Goal: Find specific page/section: Find specific page/section

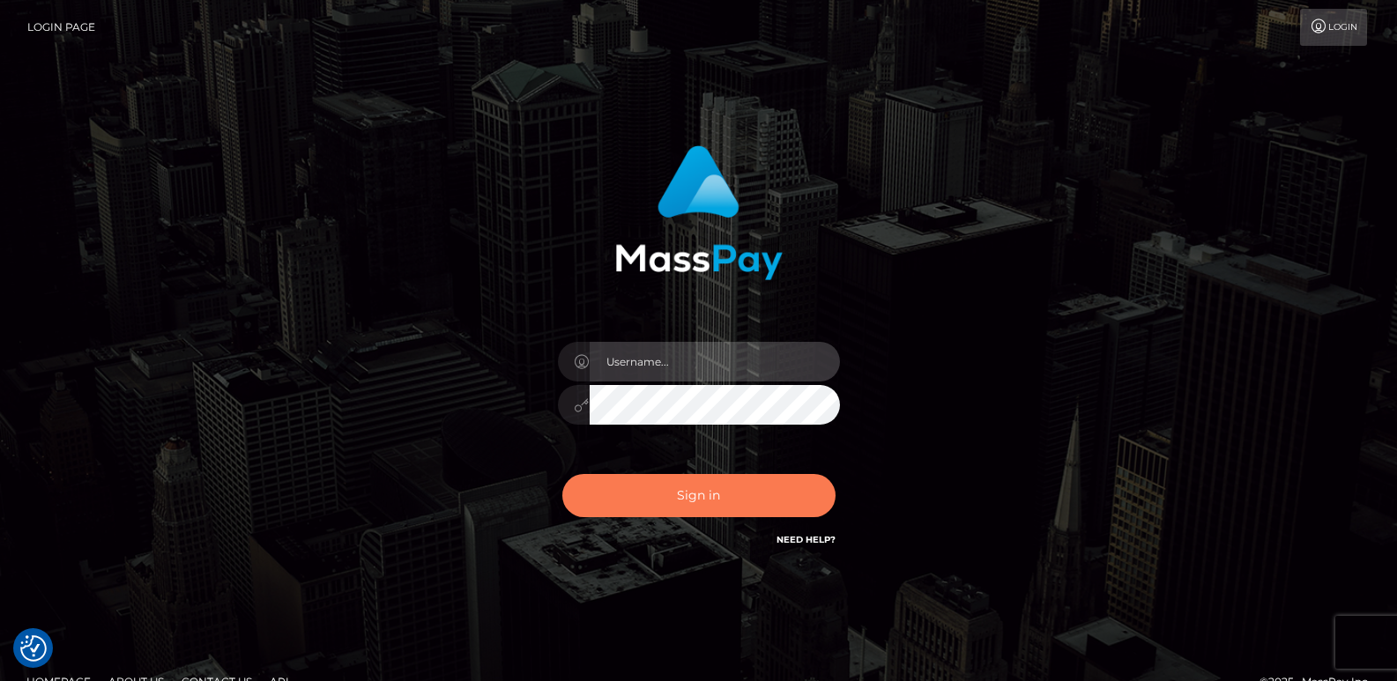
type input "ts2.es"
click at [660, 495] on button "Sign in" at bounding box center [698, 495] width 273 height 43
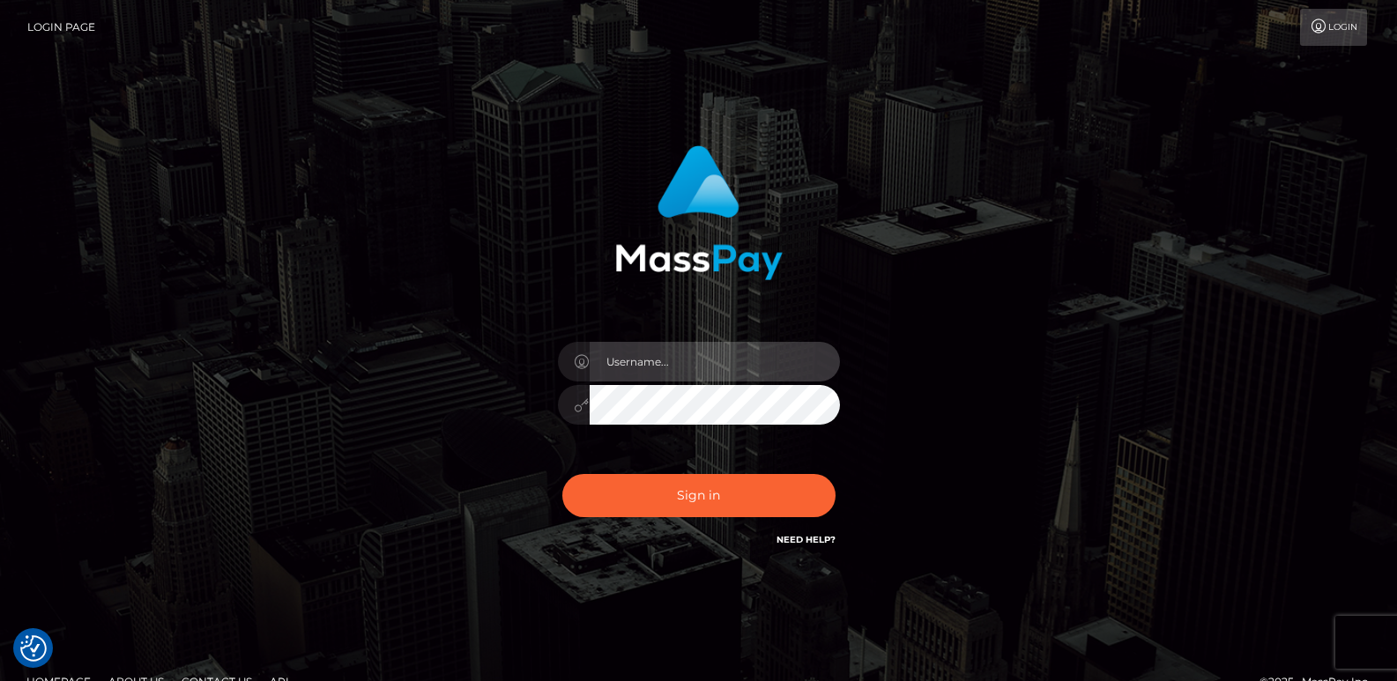
type input "ts2.es"
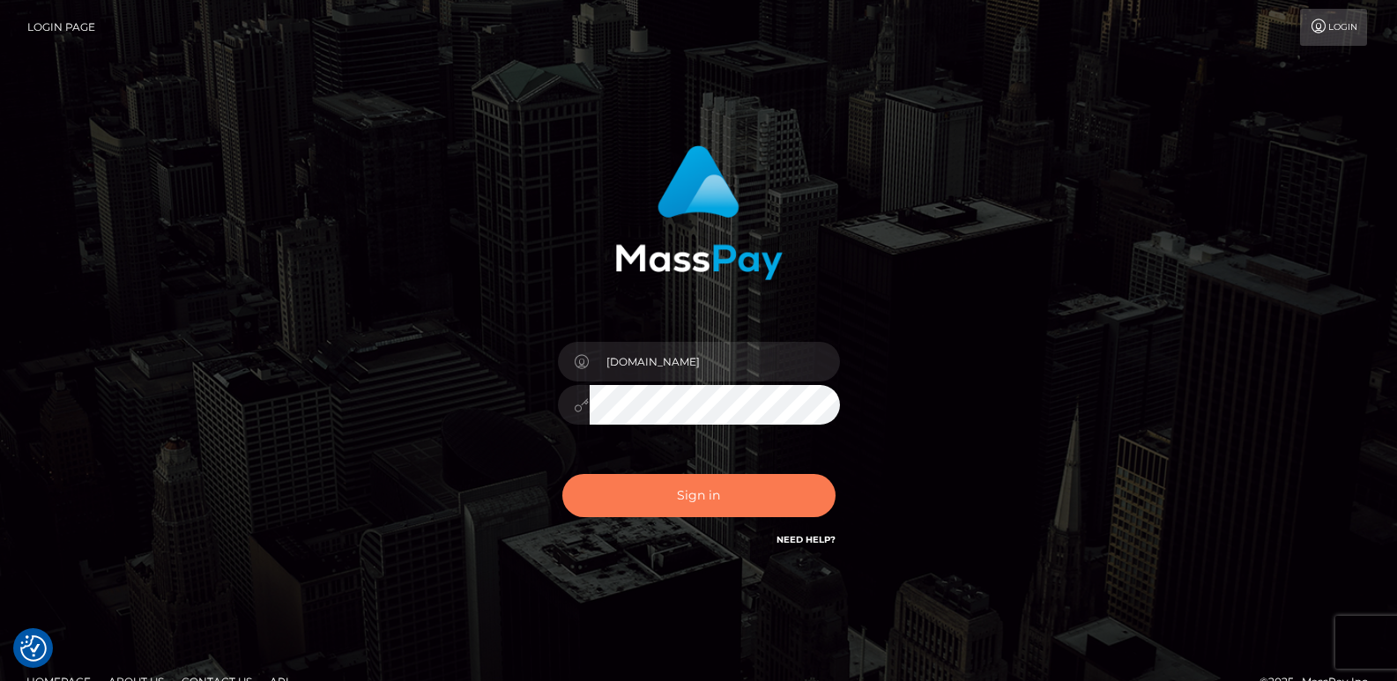
click at [660, 495] on button "Sign in" at bounding box center [698, 495] width 273 height 43
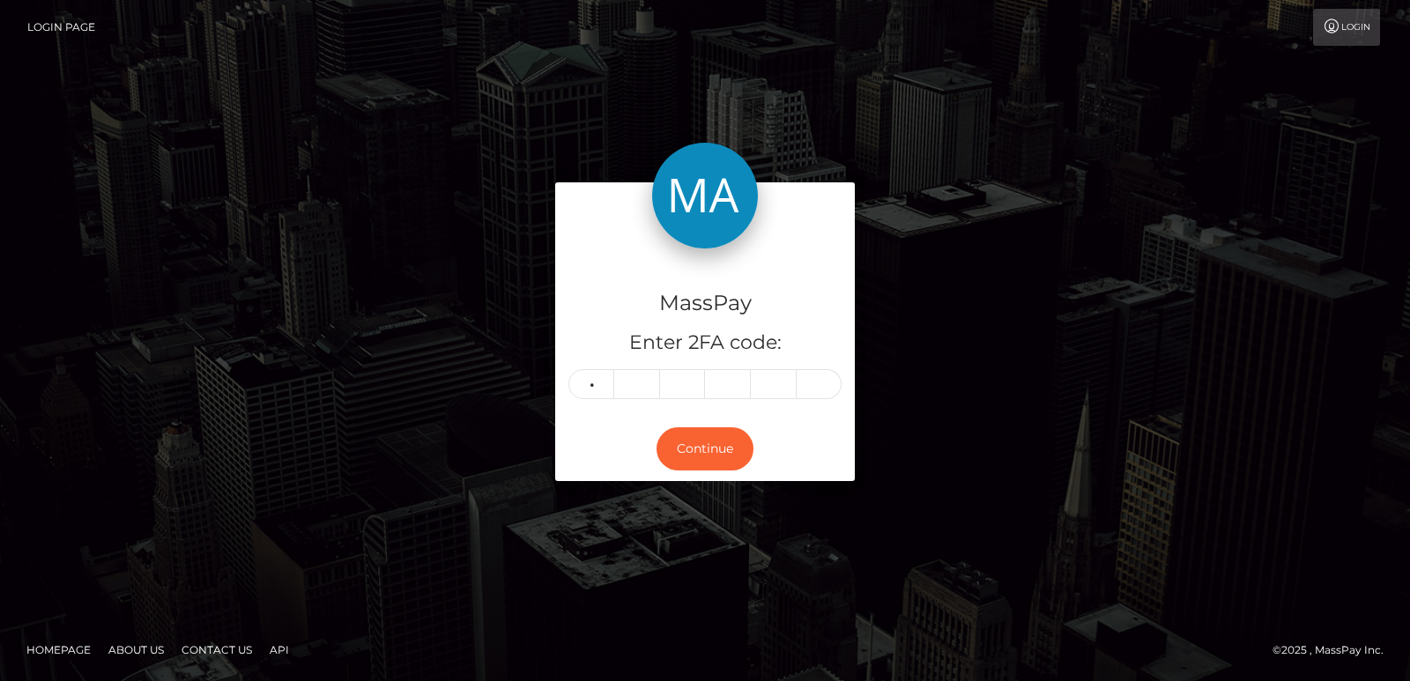
type input "4"
type input "8"
type input "9"
type input "1"
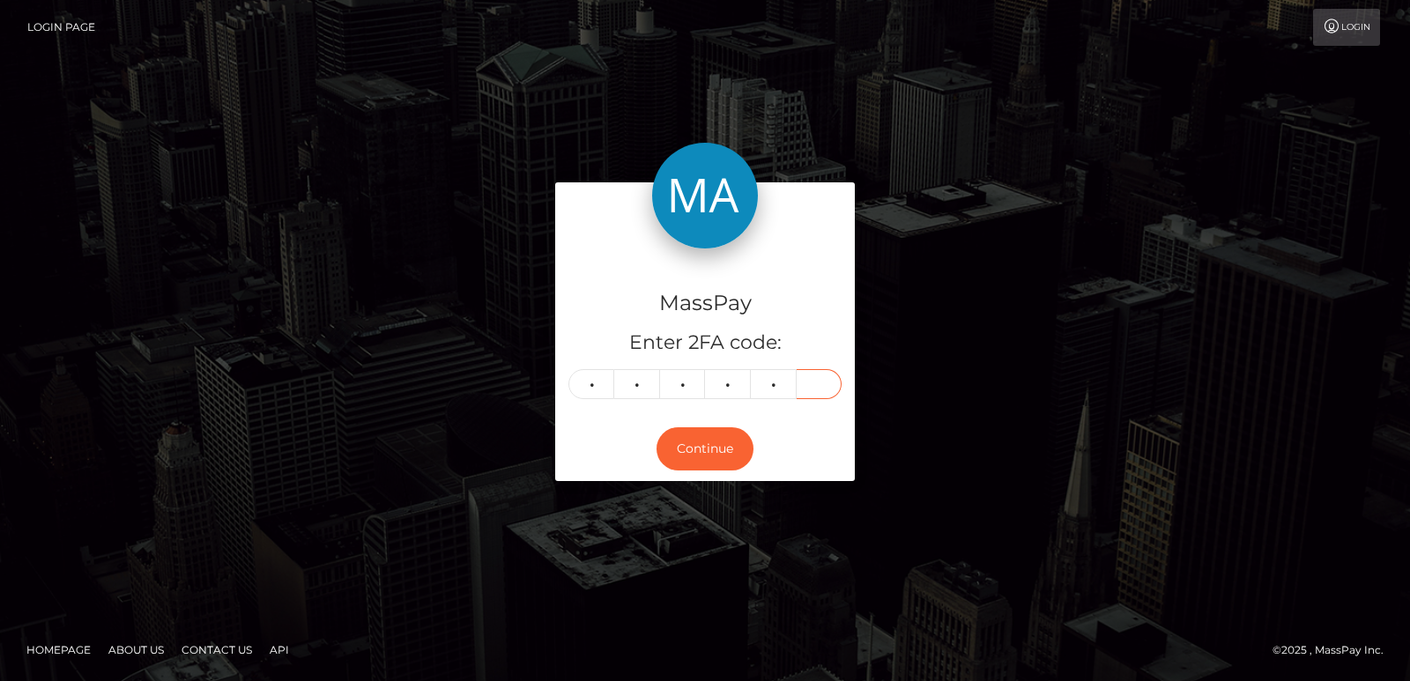
type input "4"
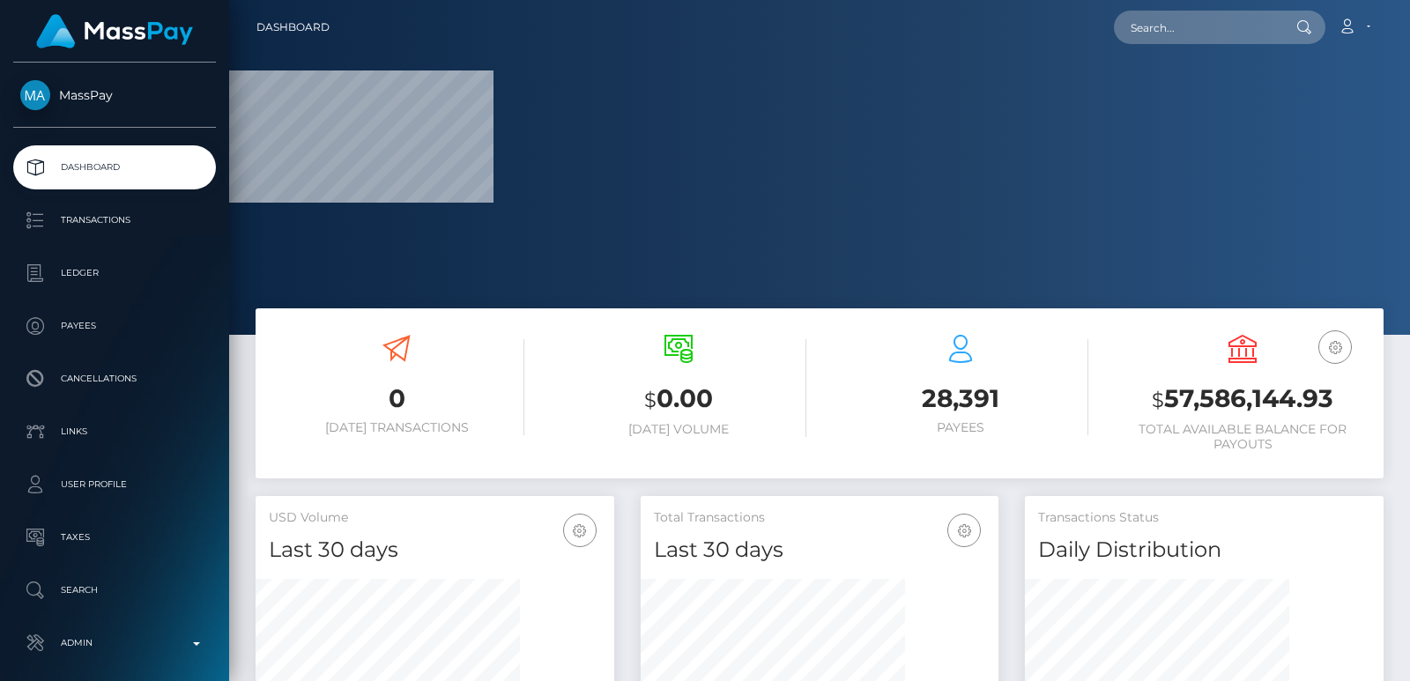
scroll to position [313, 358]
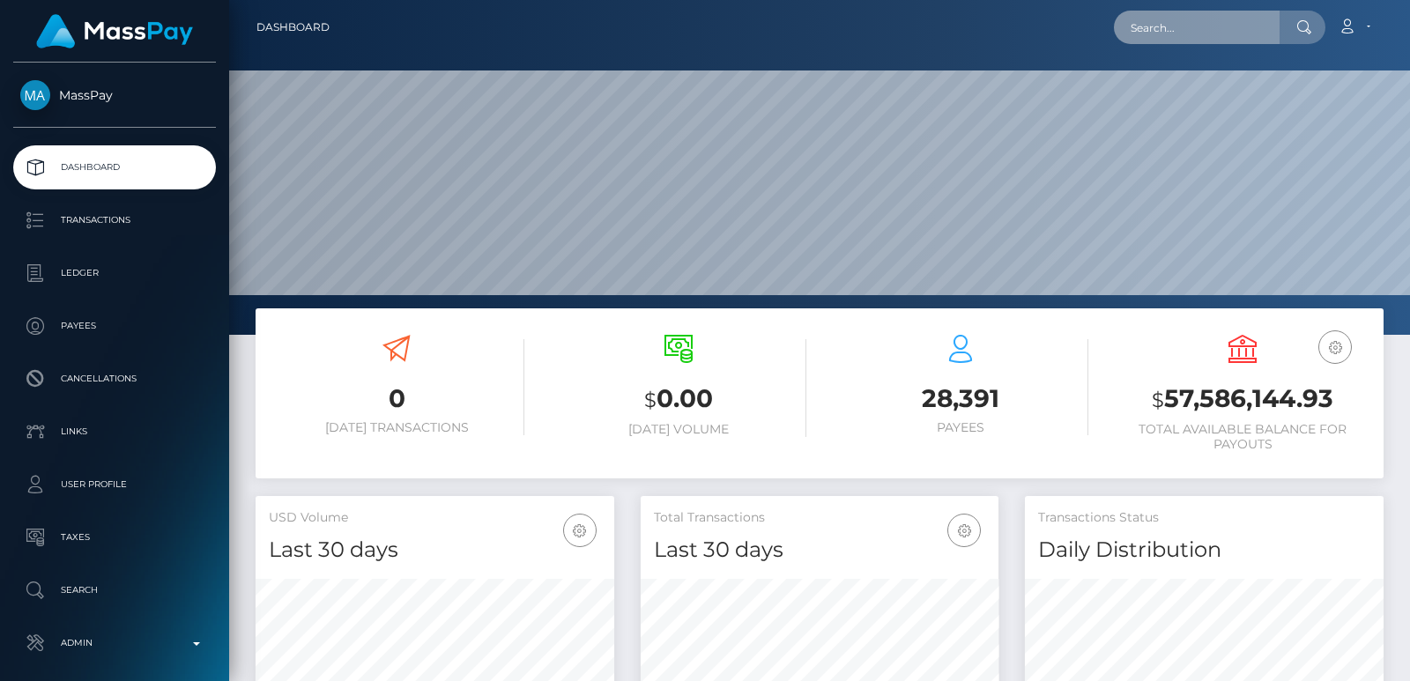
click at [1163, 26] on input "text" at bounding box center [1197, 27] width 166 height 33
paste input "633ef976cae211ade50d93c7"
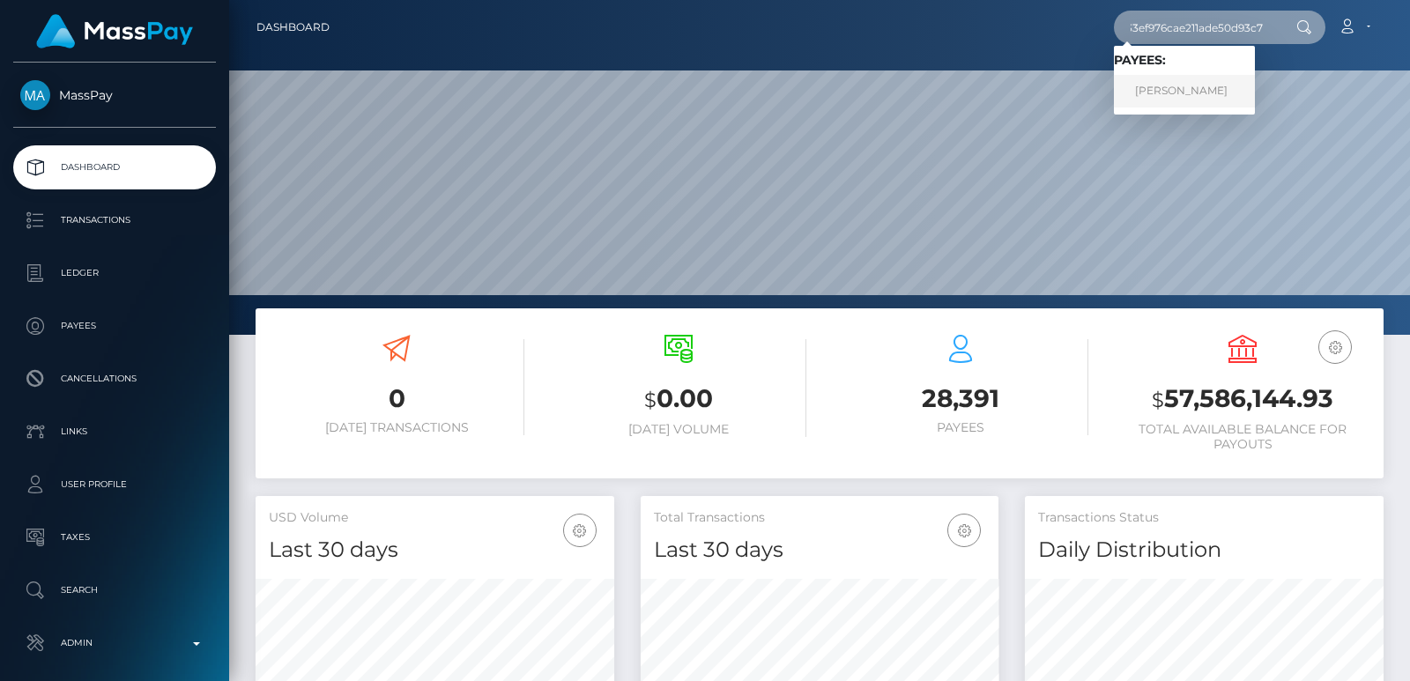
type input "633ef976cae211ade50d93c7"
click at [1176, 100] on link "Kate Patterson" at bounding box center [1184, 91] width 141 height 33
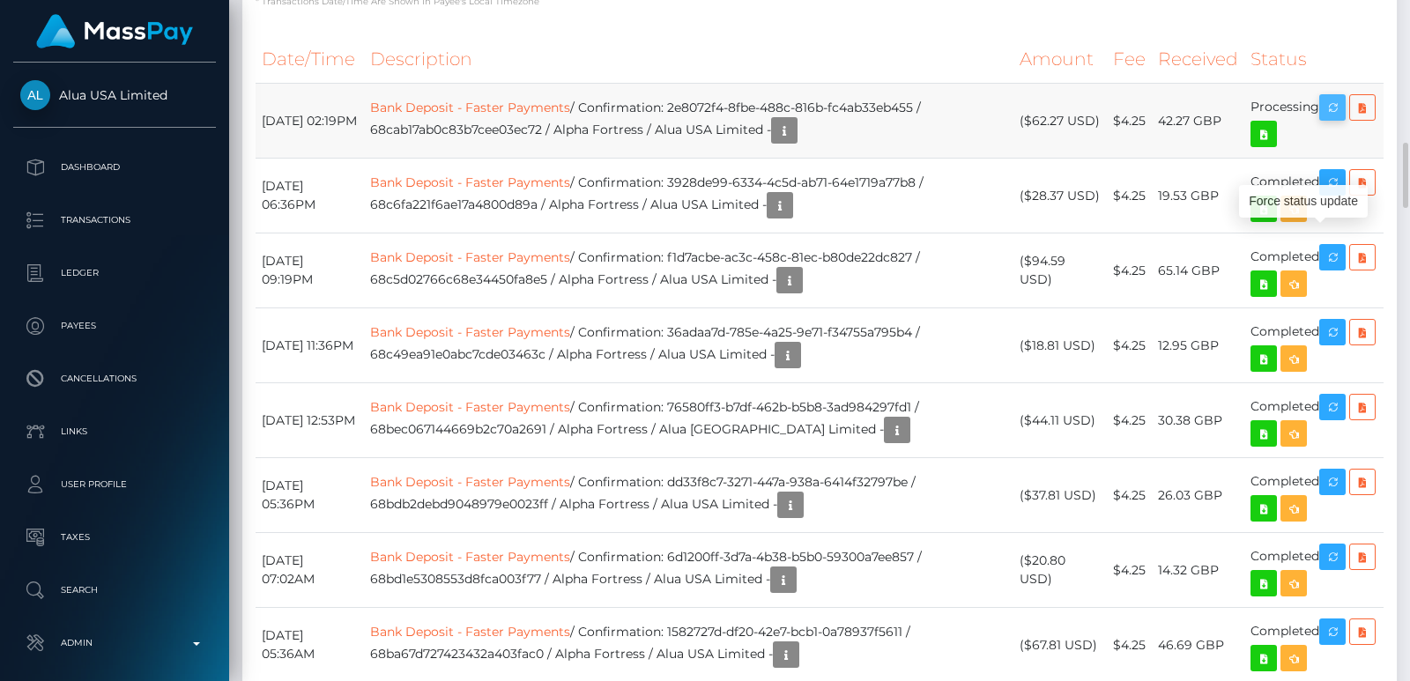
scroll to position [211, 358]
click at [1328, 119] on icon "button" at bounding box center [1332, 108] width 21 height 22
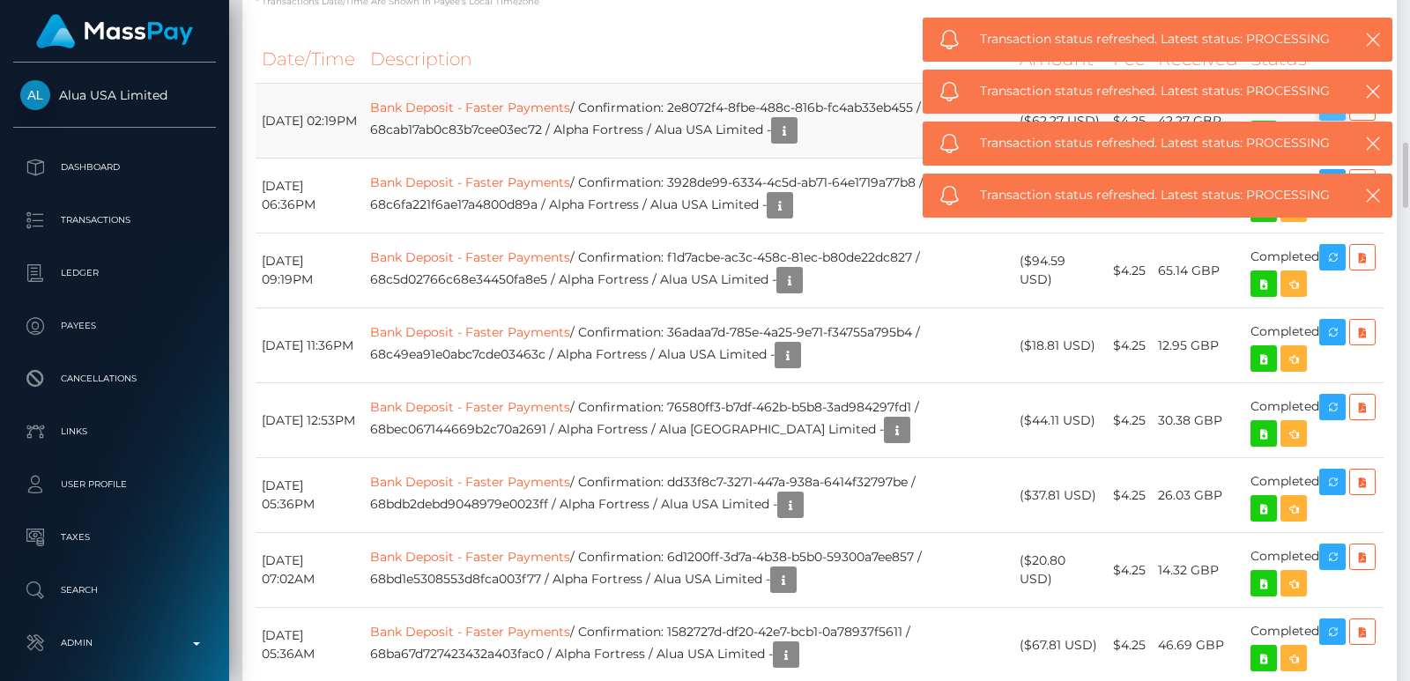
click at [1328, 186] on span "Transaction status refreshed. Latest status: PROCESSING" at bounding box center [1156, 195] width 352 height 19
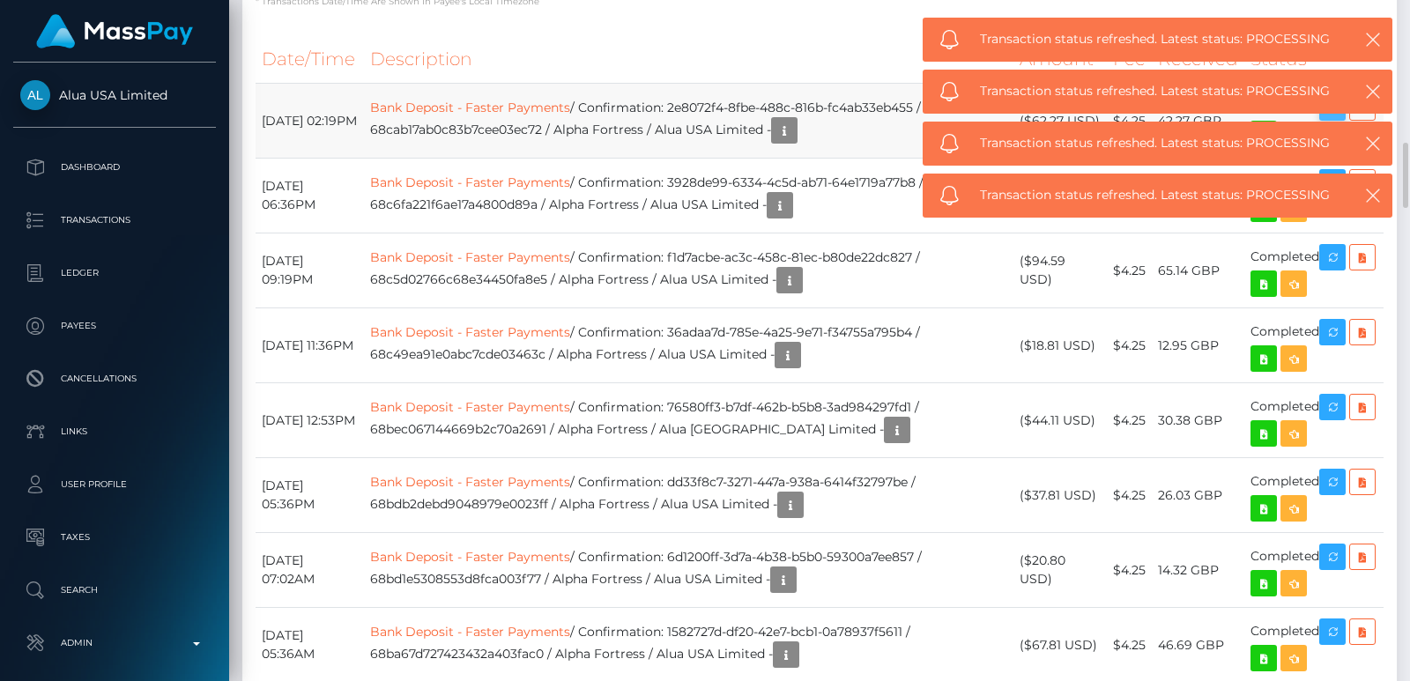
click at [1328, 186] on span "Transaction status refreshed. Latest status: PROCESSING" at bounding box center [1156, 195] width 352 height 19
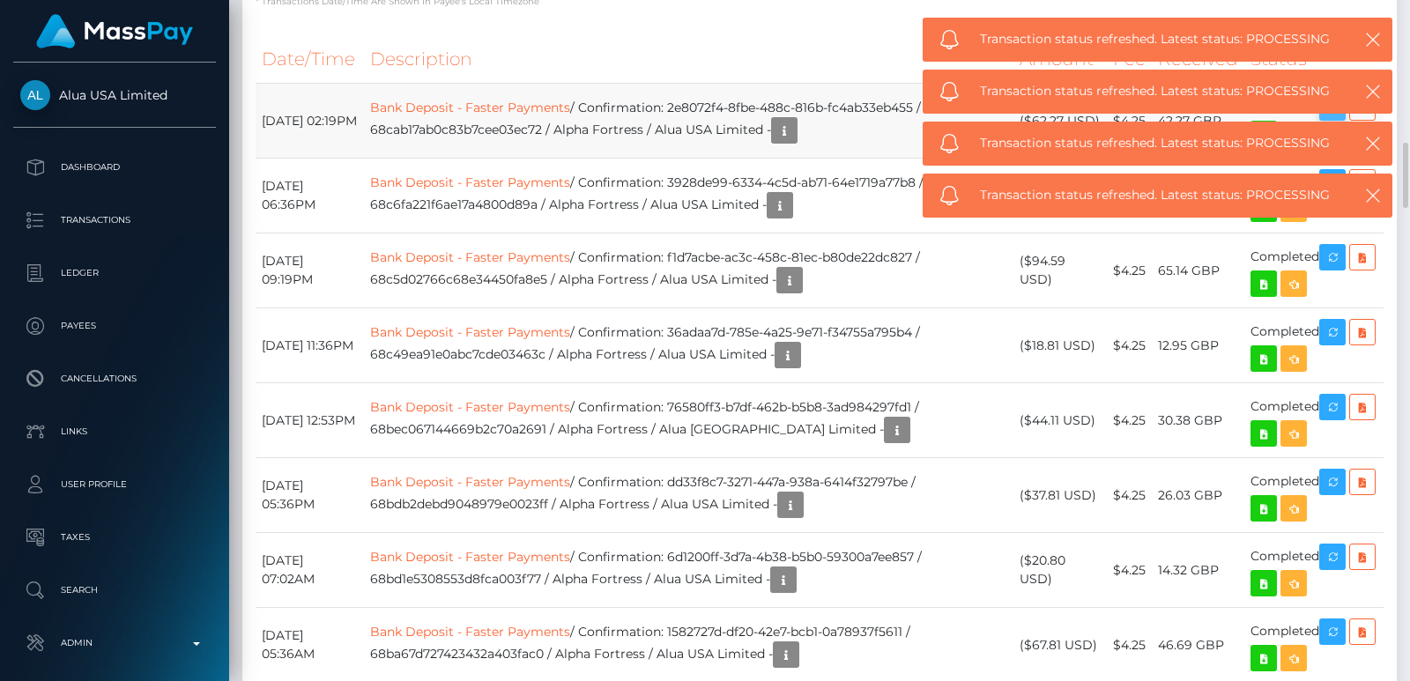
click at [1328, 186] on span "Transaction status refreshed. Latest status: PROCESSING" at bounding box center [1156, 195] width 352 height 19
click at [493, 158] on td "Bank Deposit - Faster Payments / Confirmation: 2e8072f4-8fbe-488c-816b-fc4ab33e…" at bounding box center [689, 121] width 650 height 75
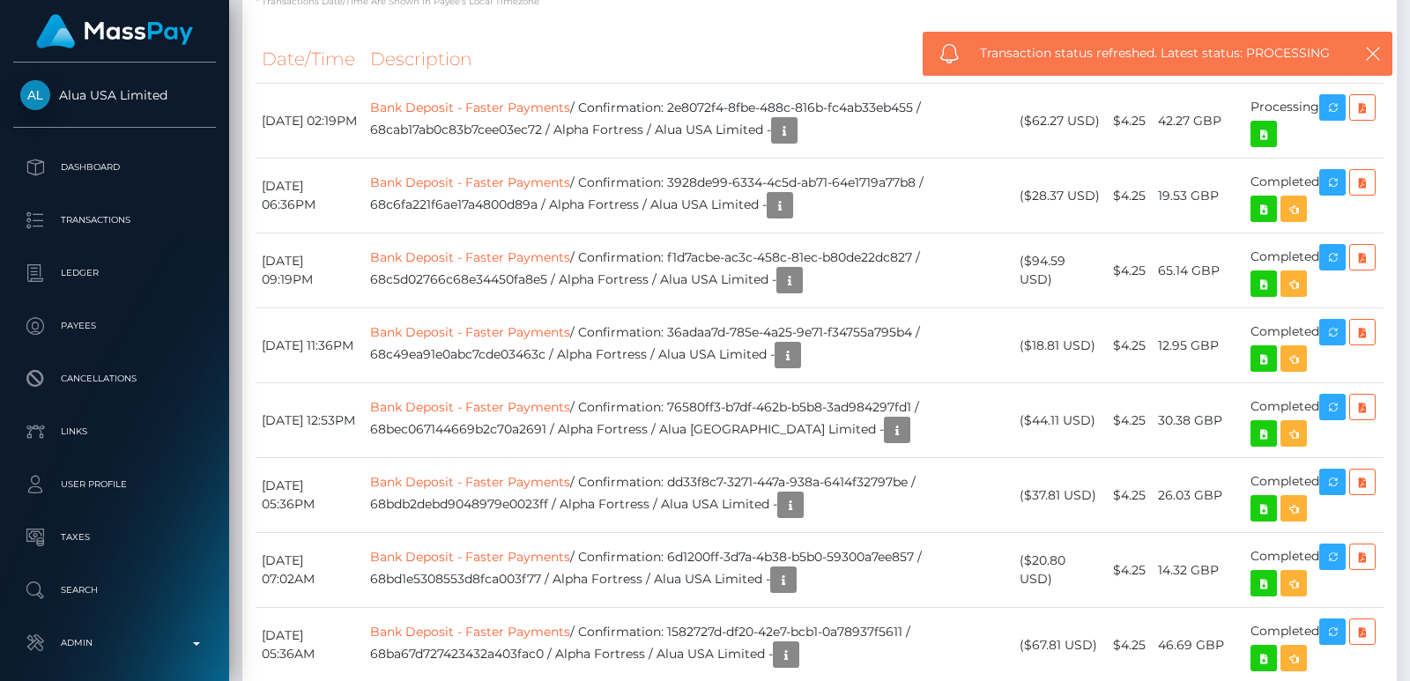
scroll to position [799, 0]
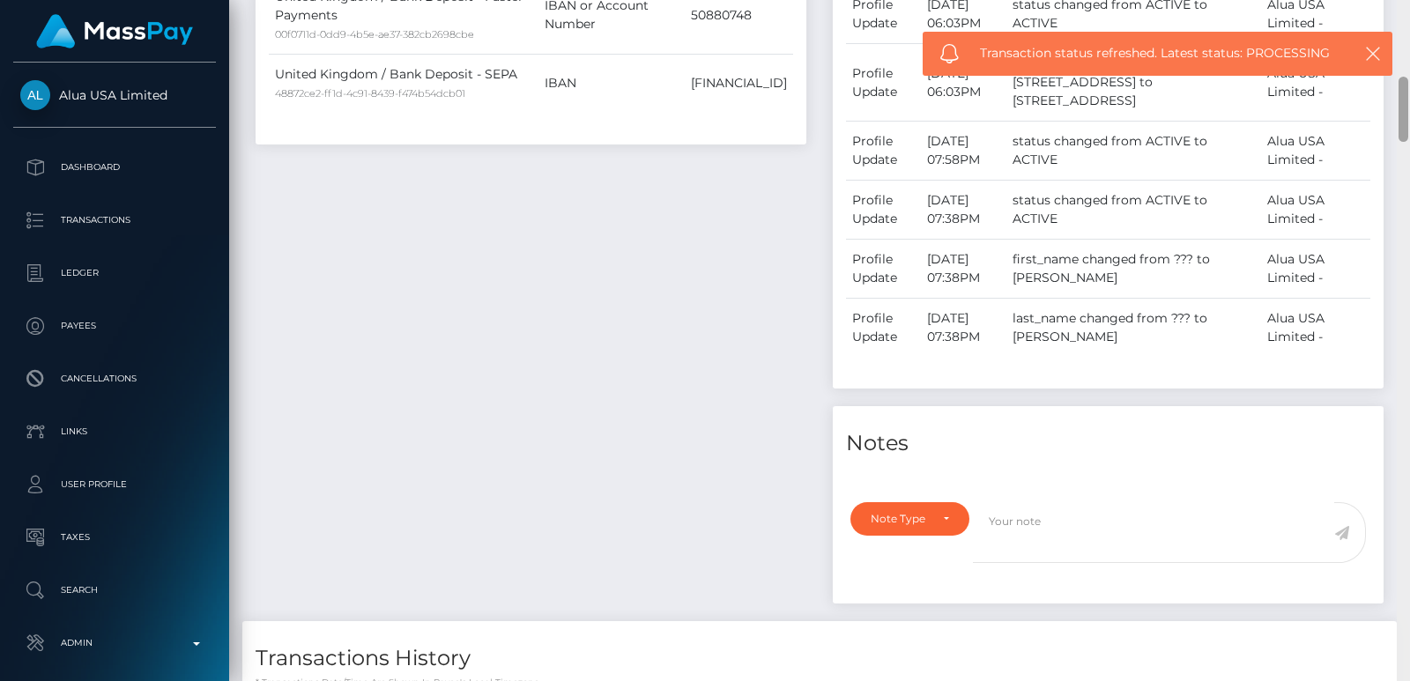
click at [1405, 122] on div at bounding box center [1403, 340] width 13 height 681
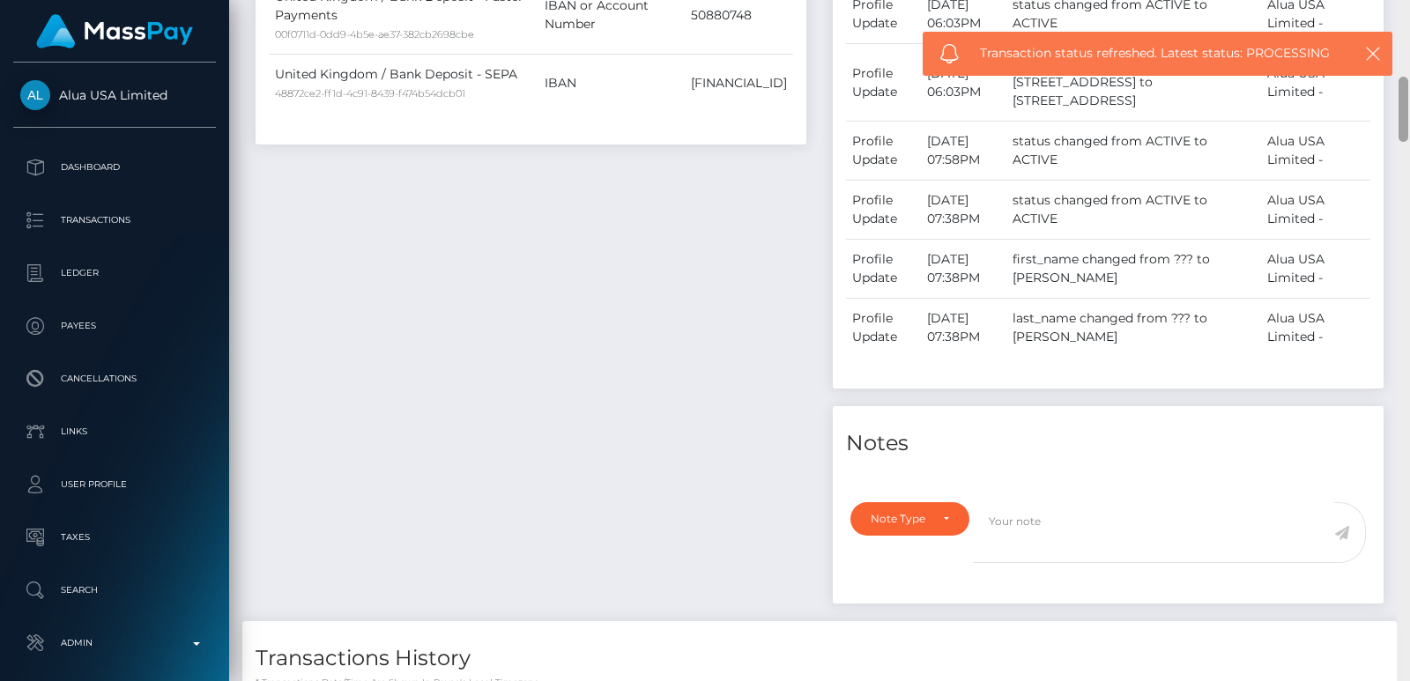
click at [1402, 124] on div at bounding box center [1403, 340] width 13 height 681
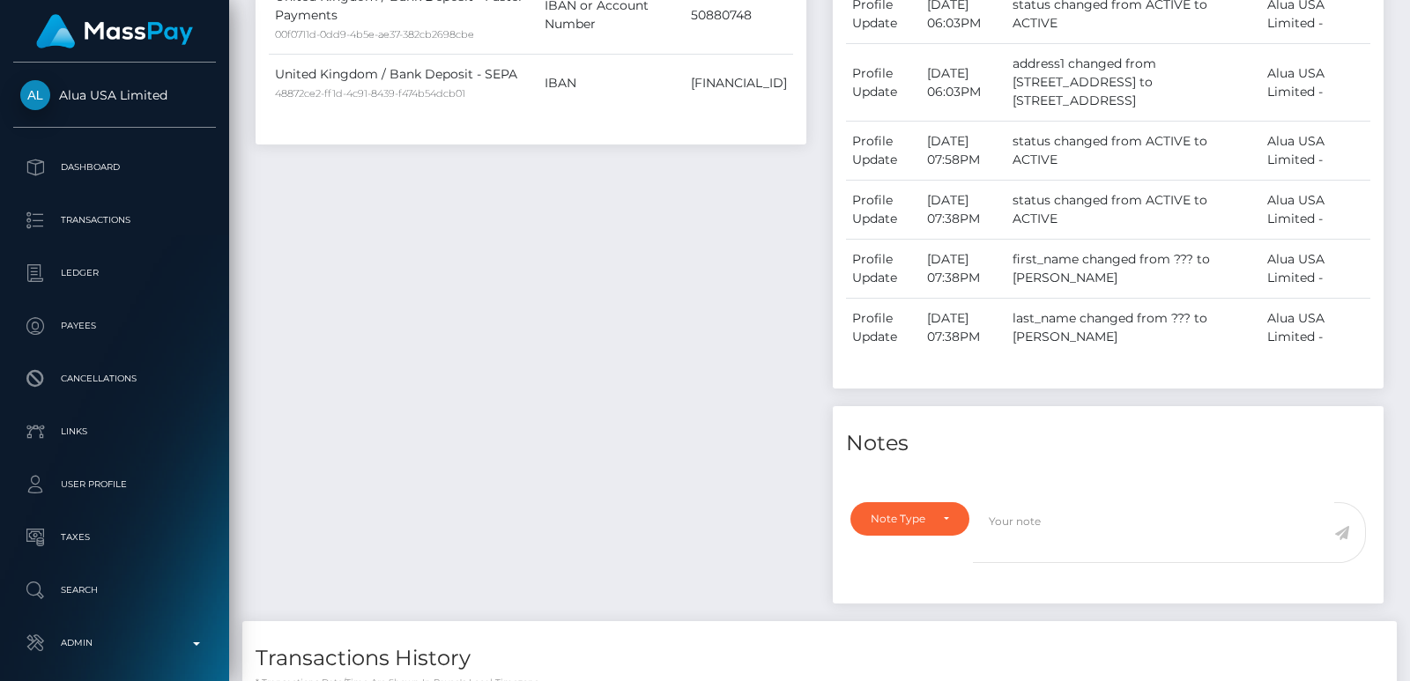
scroll to position [118, 0]
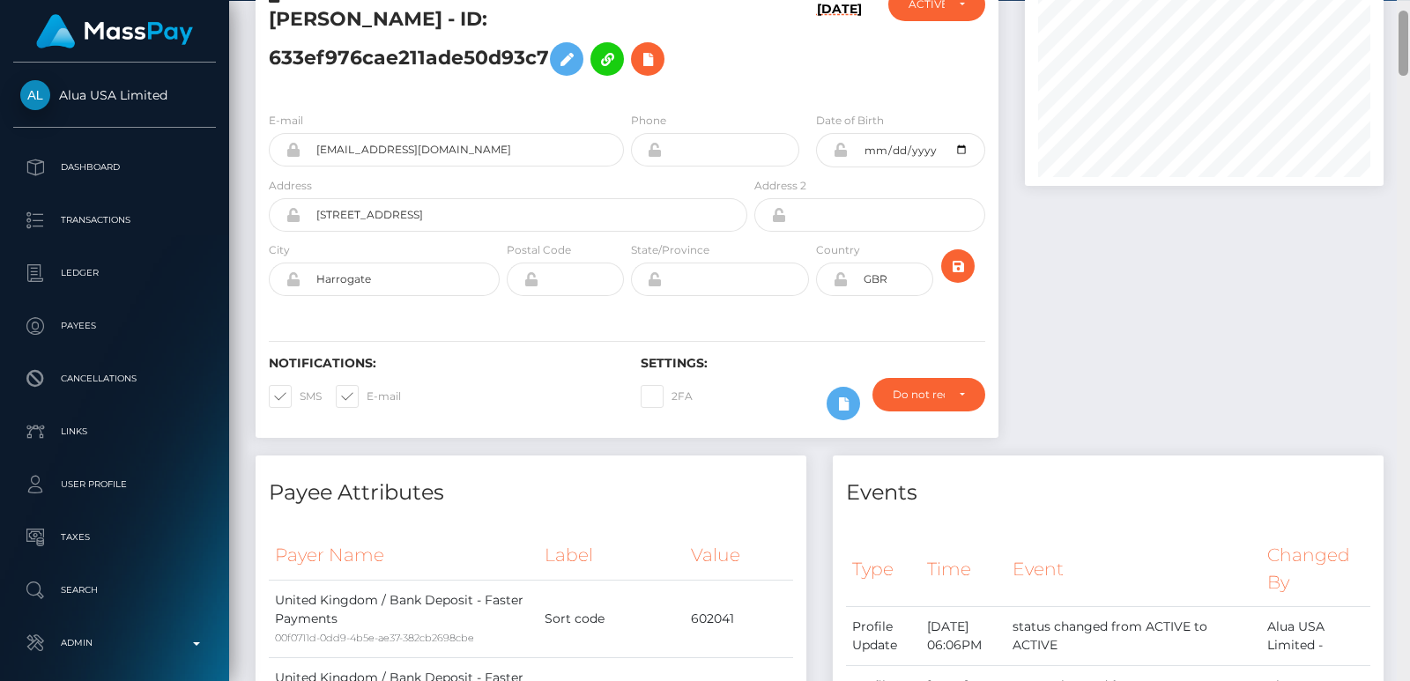
click at [1404, 56] on div at bounding box center [1403, 340] width 13 height 681
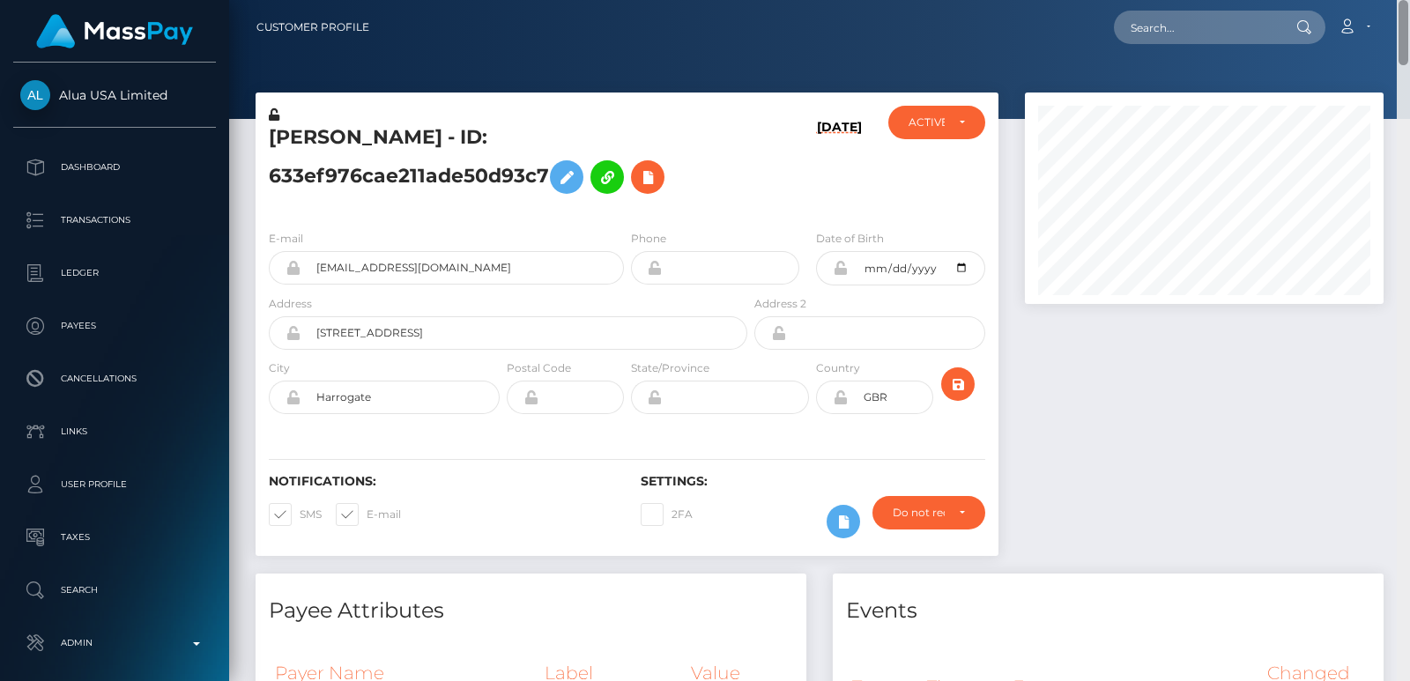
click at [1406, 8] on div "Customer Profile Loading... Loading..." at bounding box center [819, 340] width 1181 height 681
drag, startPoint x: 321, startPoint y: 131, endPoint x: 301, endPoint y: 128, distance: 19.7
click at [301, 128] on h5 "Kate Patterson - ID: 633ef976cae211ade50d93c7" at bounding box center [503, 163] width 469 height 78
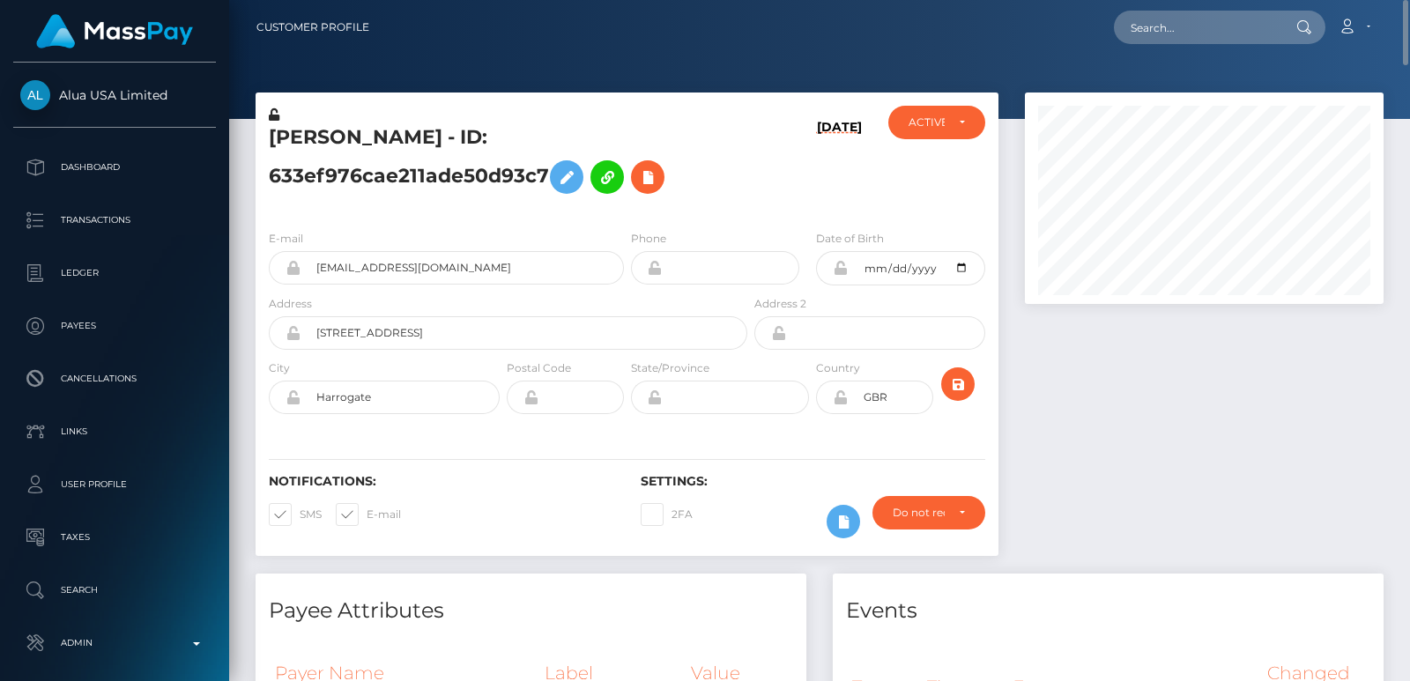
click at [1093, 363] on div at bounding box center [1204, 333] width 385 height 481
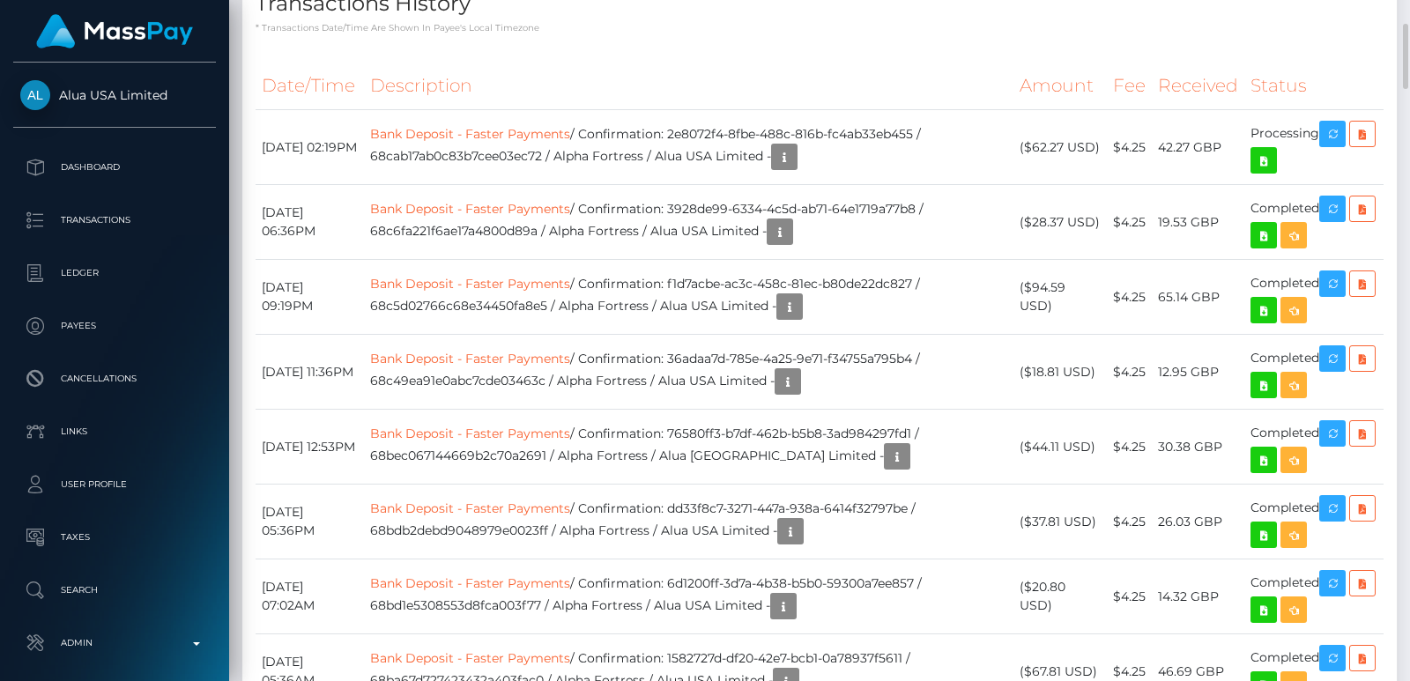
scroll to position [1480, 0]
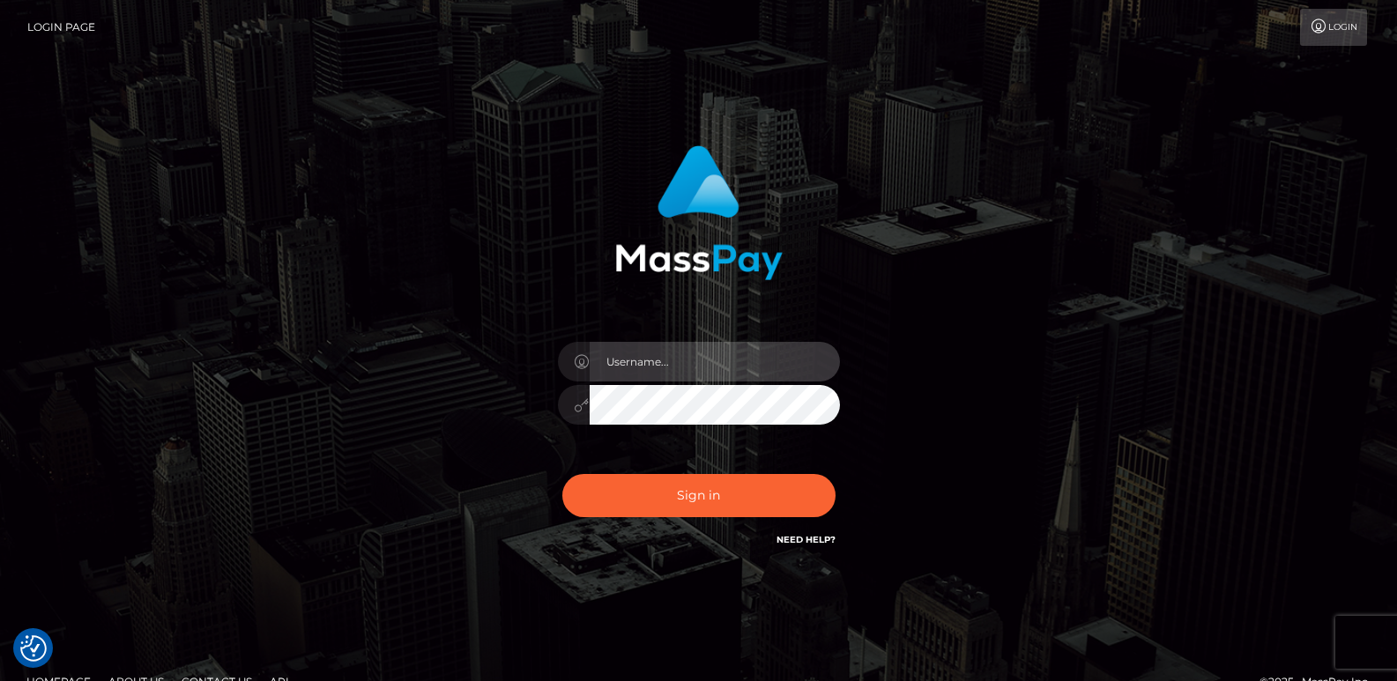
type input "ts2.es"
click at [571, 523] on div "Sign in Need Help?" at bounding box center [699, 503] width 308 height 78
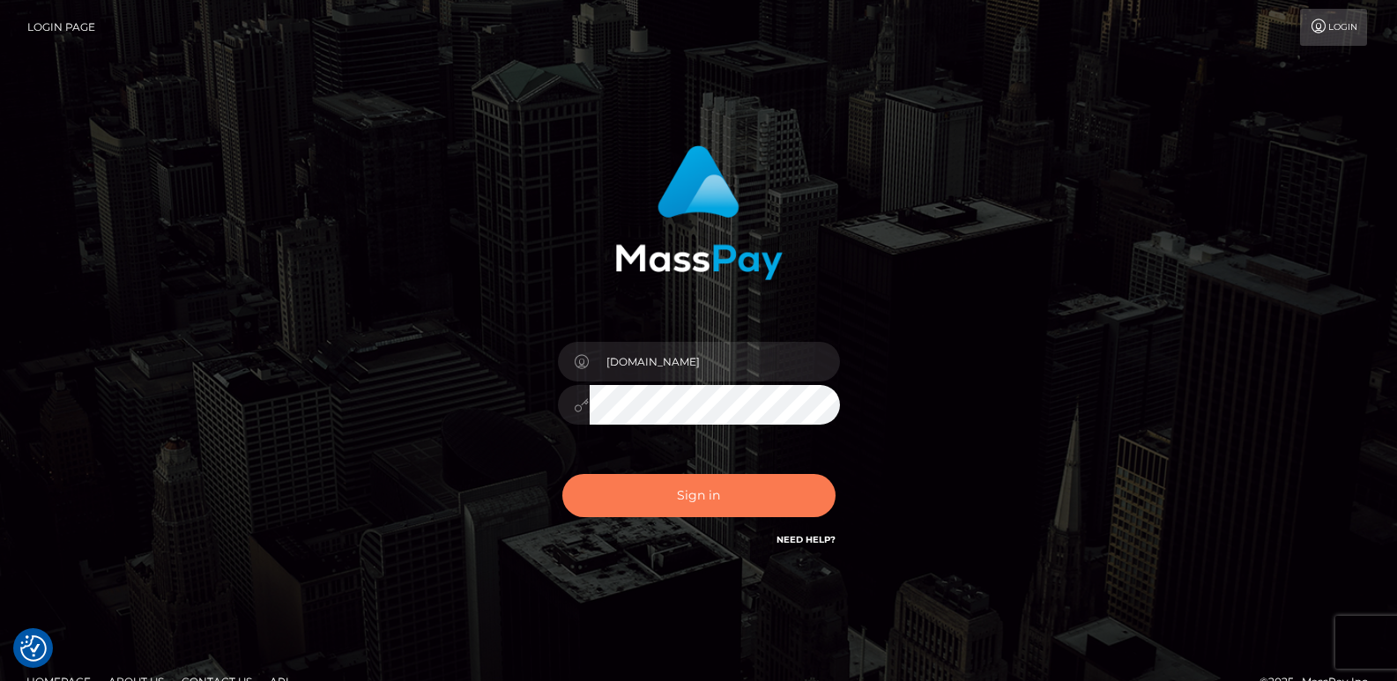
click at [624, 482] on button "Sign in" at bounding box center [698, 495] width 273 height 43
type input "ts2.es"
click at [628, 491] on button "Sign in" at bounding box center [698, 495] width 273 height 43
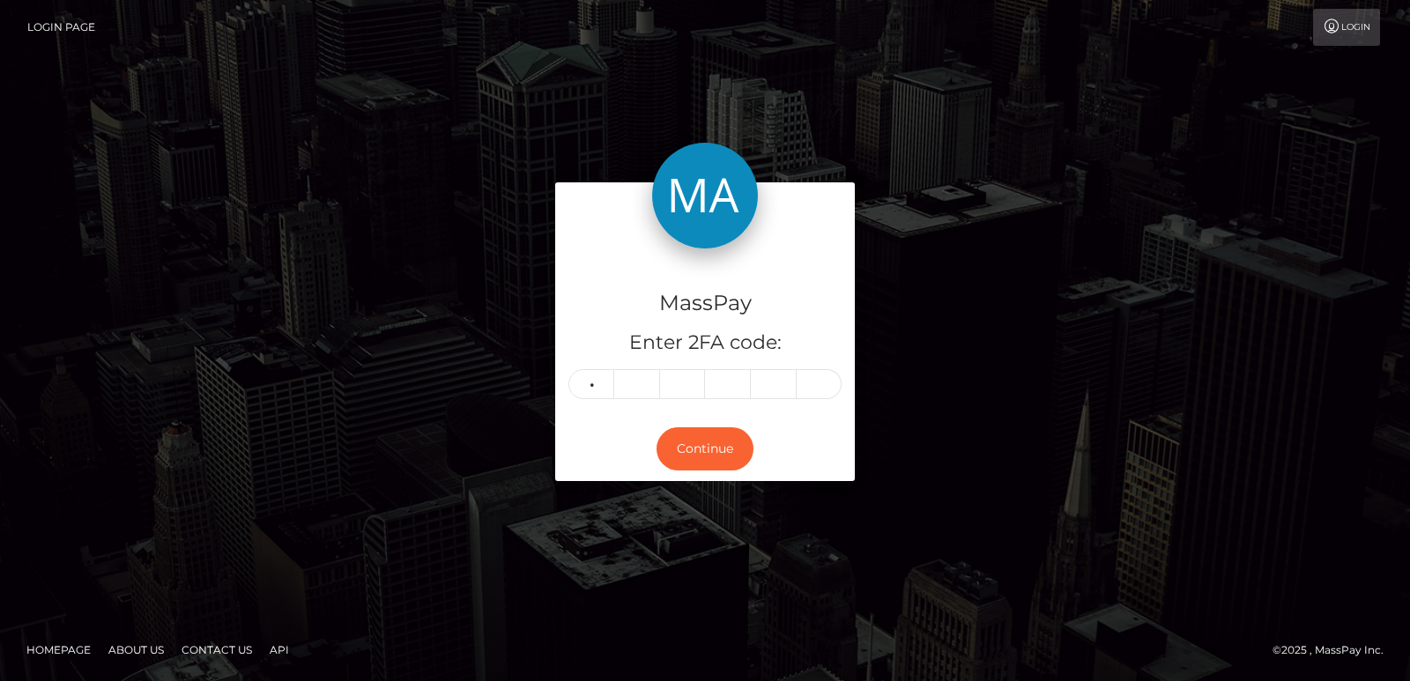
type input "3"
type input "1"
type input "2"
type input "0"
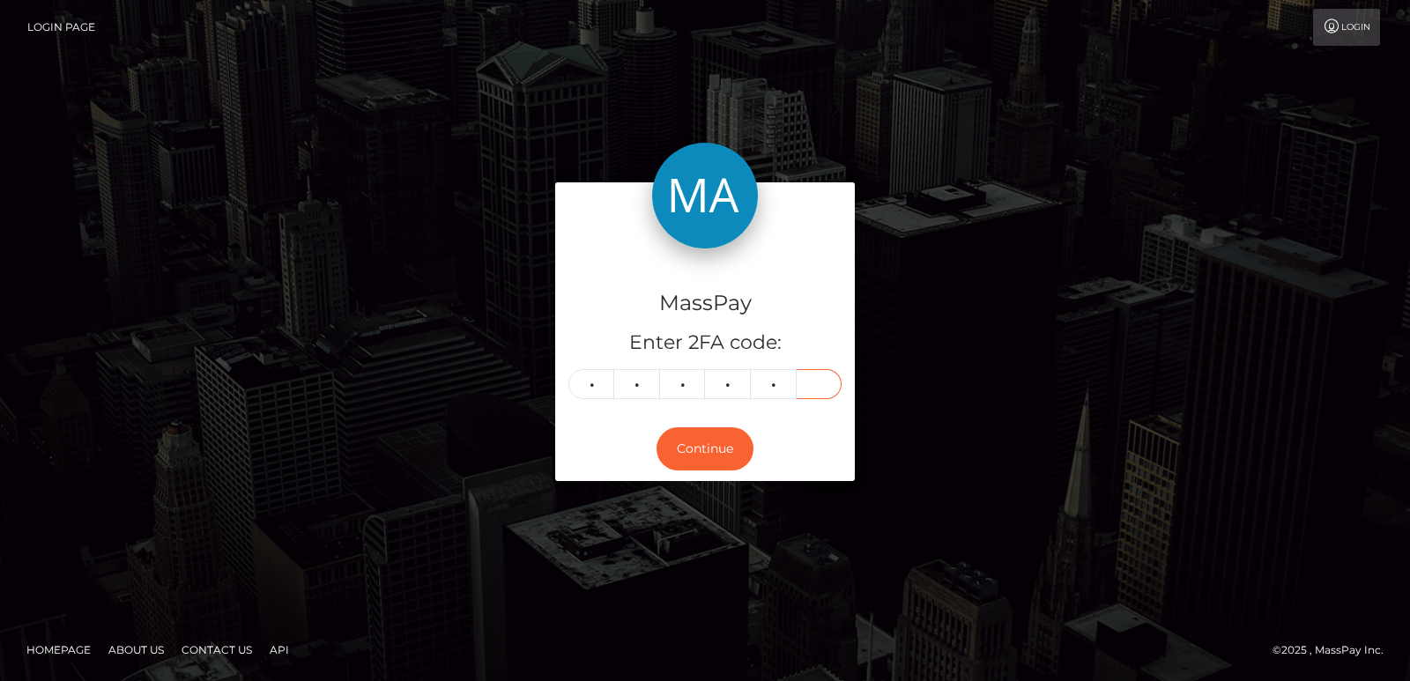
type input "7"
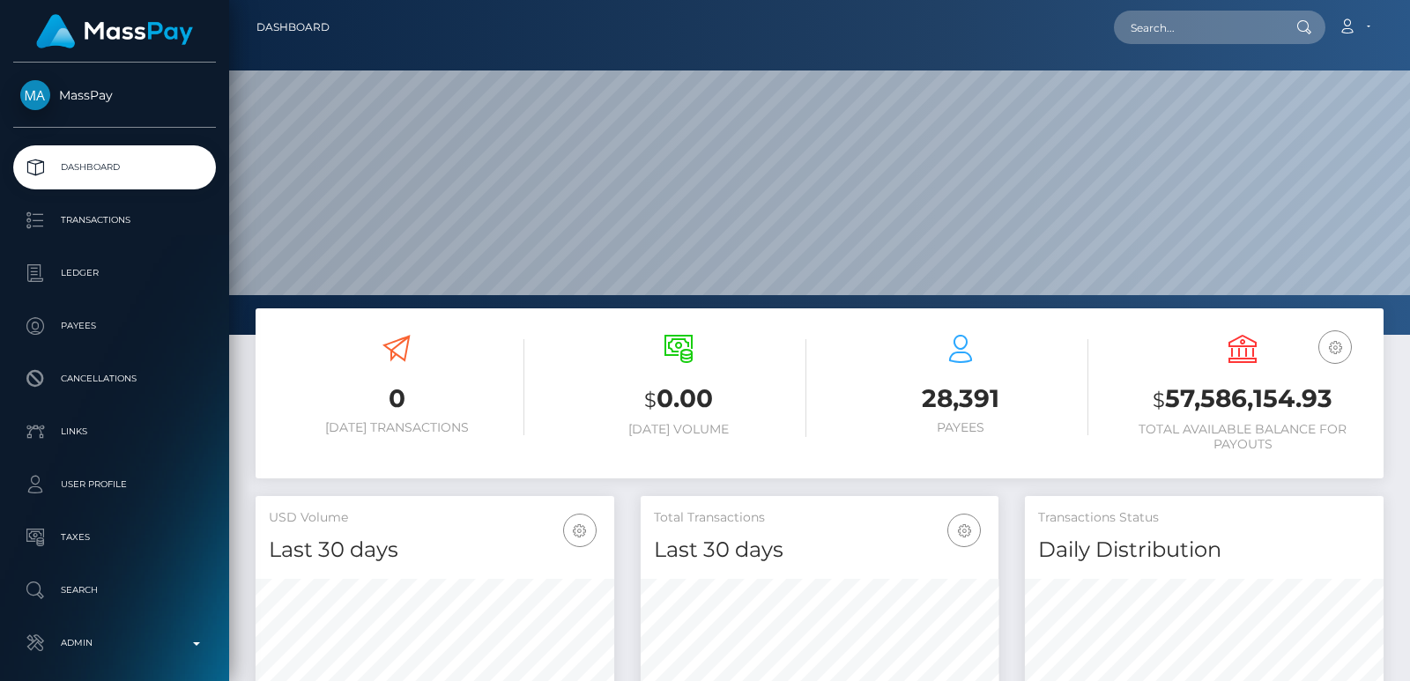
scroll to position [313, 358]
click at [1172, 19] on input "text" at bounding box center [1197, 27] width 166 height 33
paste input "[EMAIL_ADDRESS][DOMAIN_NAME]"
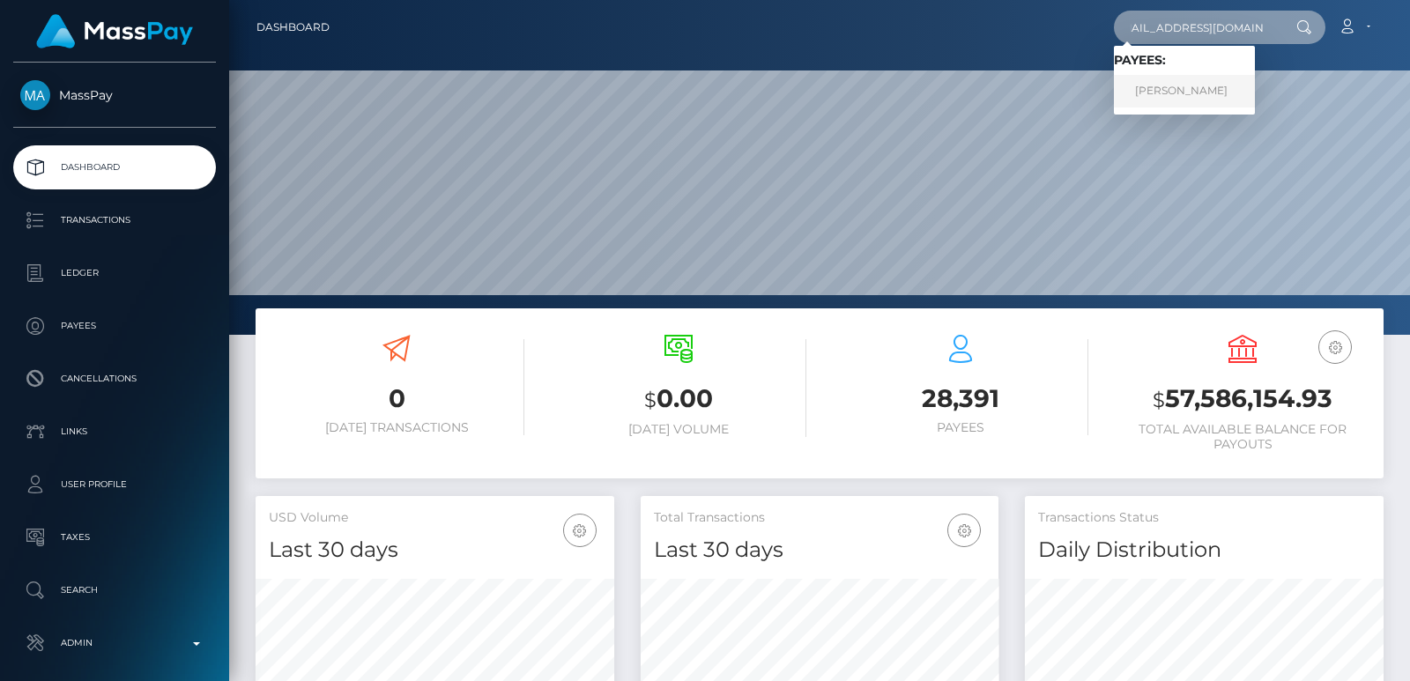
type input "[EMAIL_ADDRESS][DOMAIN_NAME]"
click at [1174, 97] on link "[PERSON_NAME]" at bounding box center [1184, 91] width 141 height 33
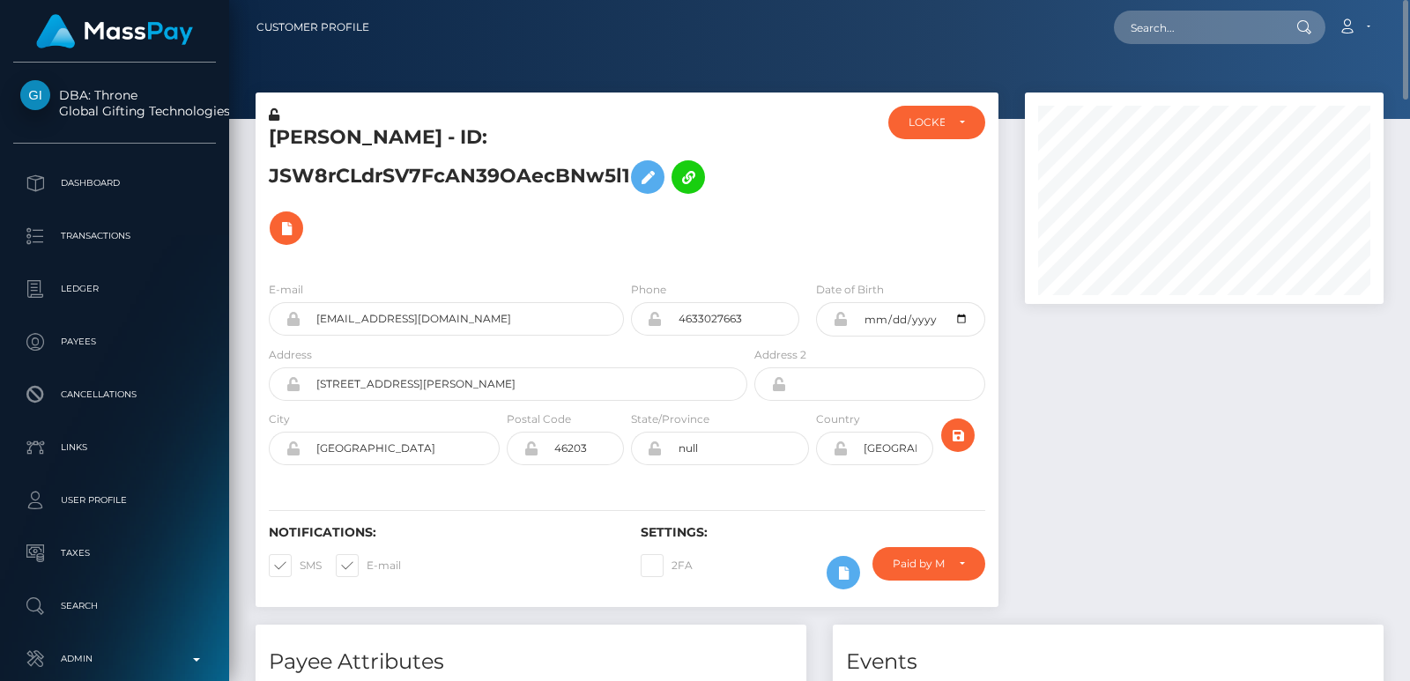
click at [300, 137] on h5 "[PERSON_NAME] - ID: JSW8rCLdrSV7FcAN39OAecBNw5l1" at bounding box center [503, 189] width 469 height 130
click at [300, 137] on h5 "Donnie Hill - ID: JSW8rCLdrSV7FcAN39OAecBNw5l1" at bounding box center [503, 189] width 469 height 130
copy h5 "Donnie"
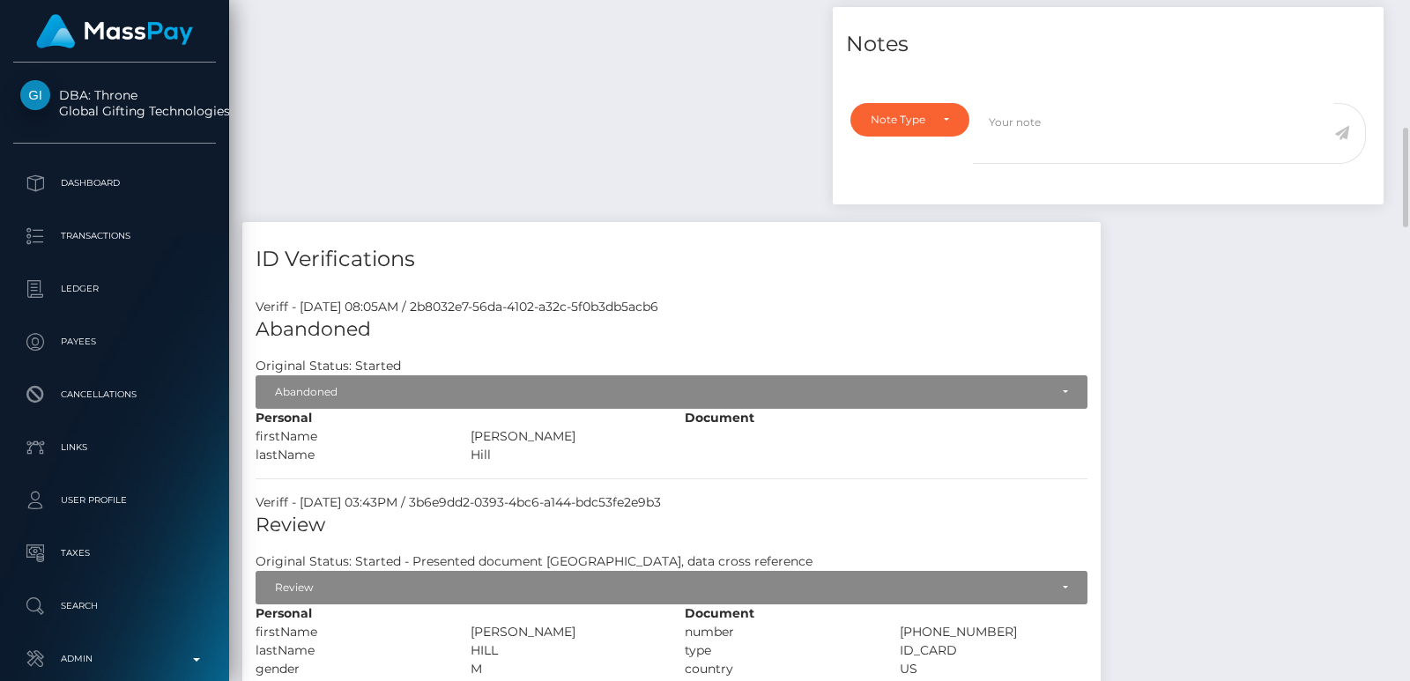
scroll to position [952, 0]
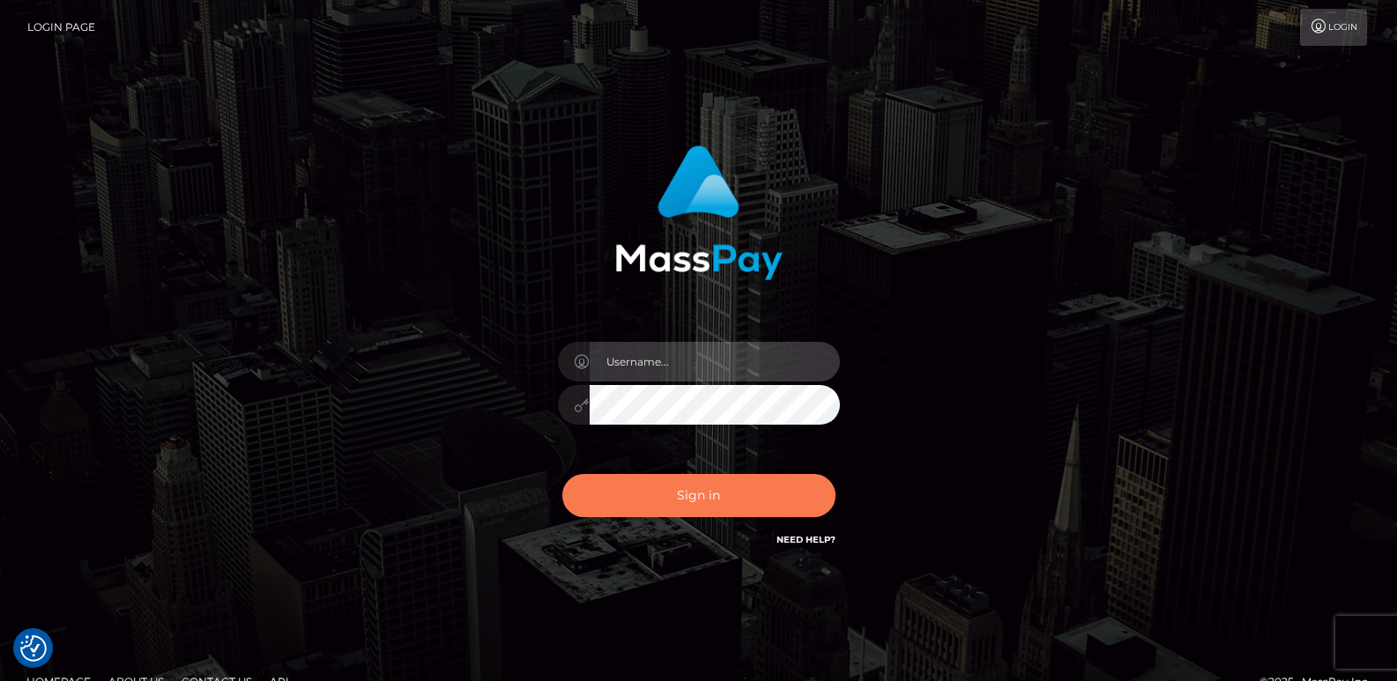
type input "[DOMAIN_NAME]"
click at [619, 485] on button "Sign in" at bounding box center [698, 495] width 273 height 43
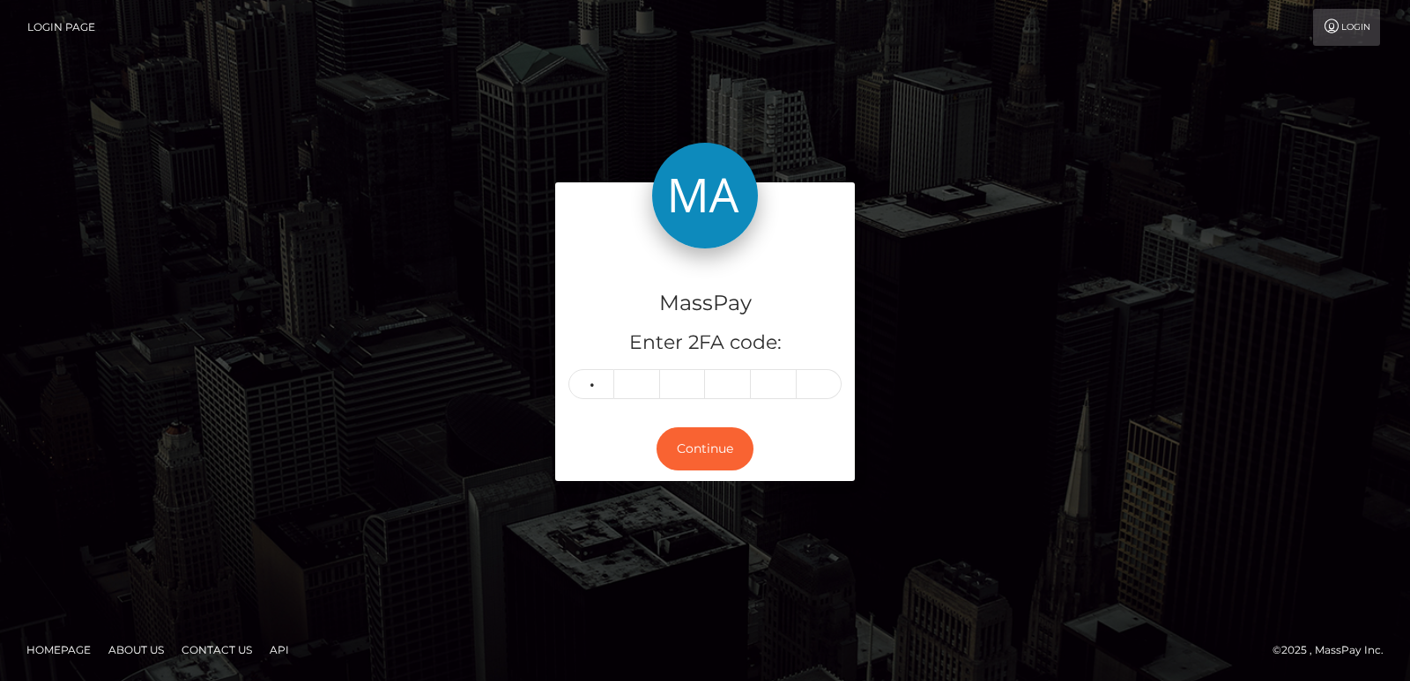
type input "8"
type input "3"
type input "5"
type input "0"
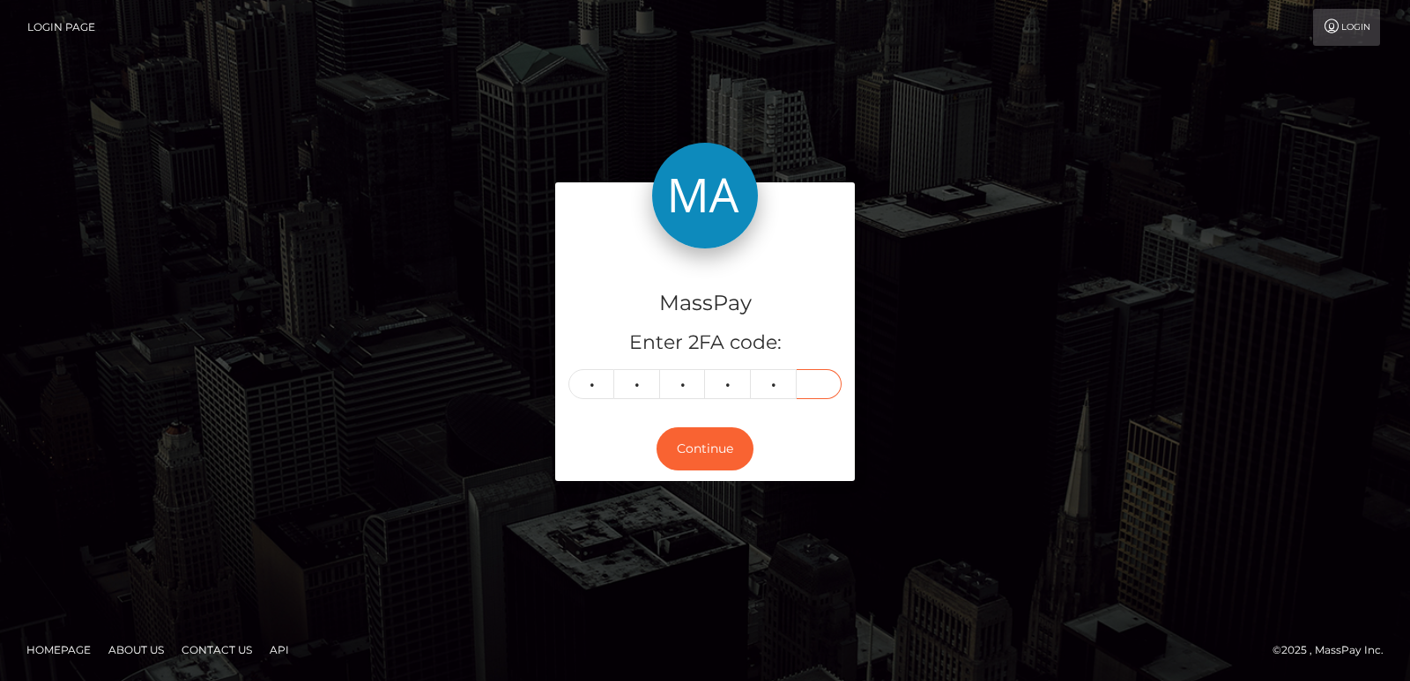
type input "0"
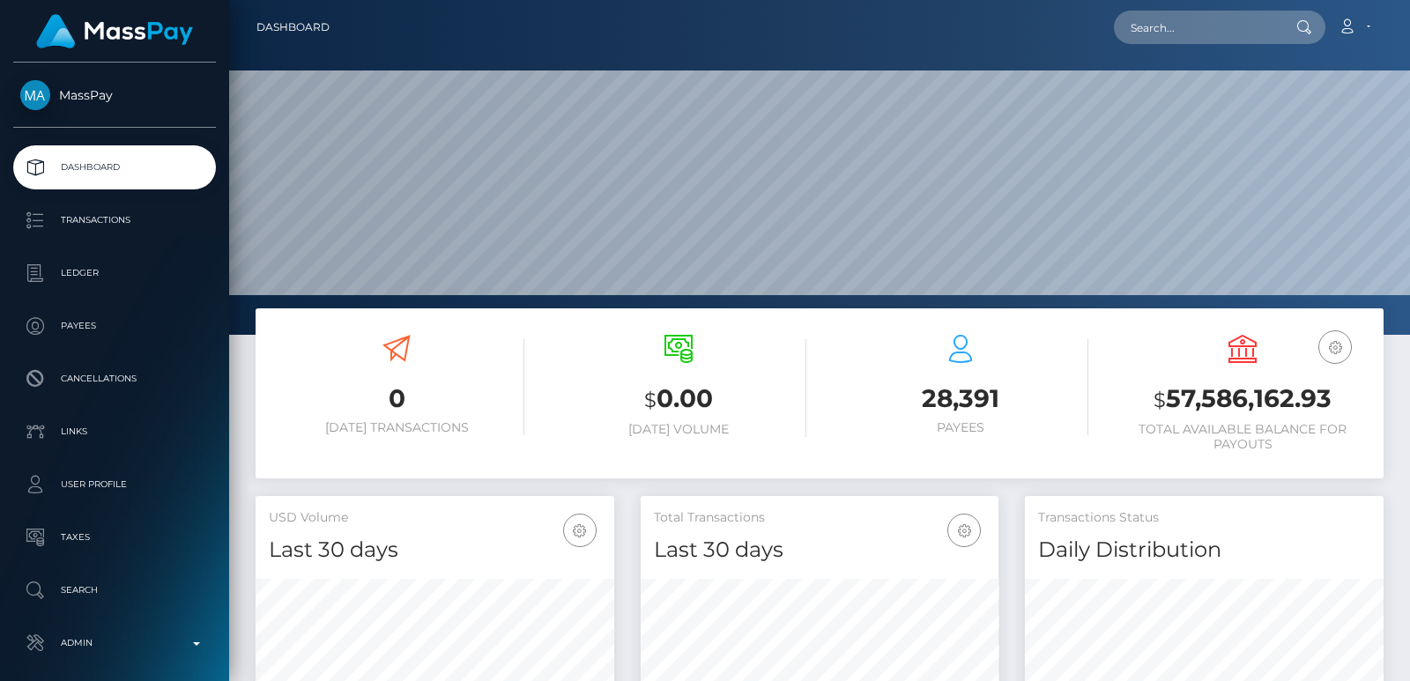
scroll to position [313, 358]
click at [1135, 41] on input "text" at bounding box center [1197, 27] width 166 height 33
paste input "[EMAIL_ADDRESS][DOMAIN_NAME]"
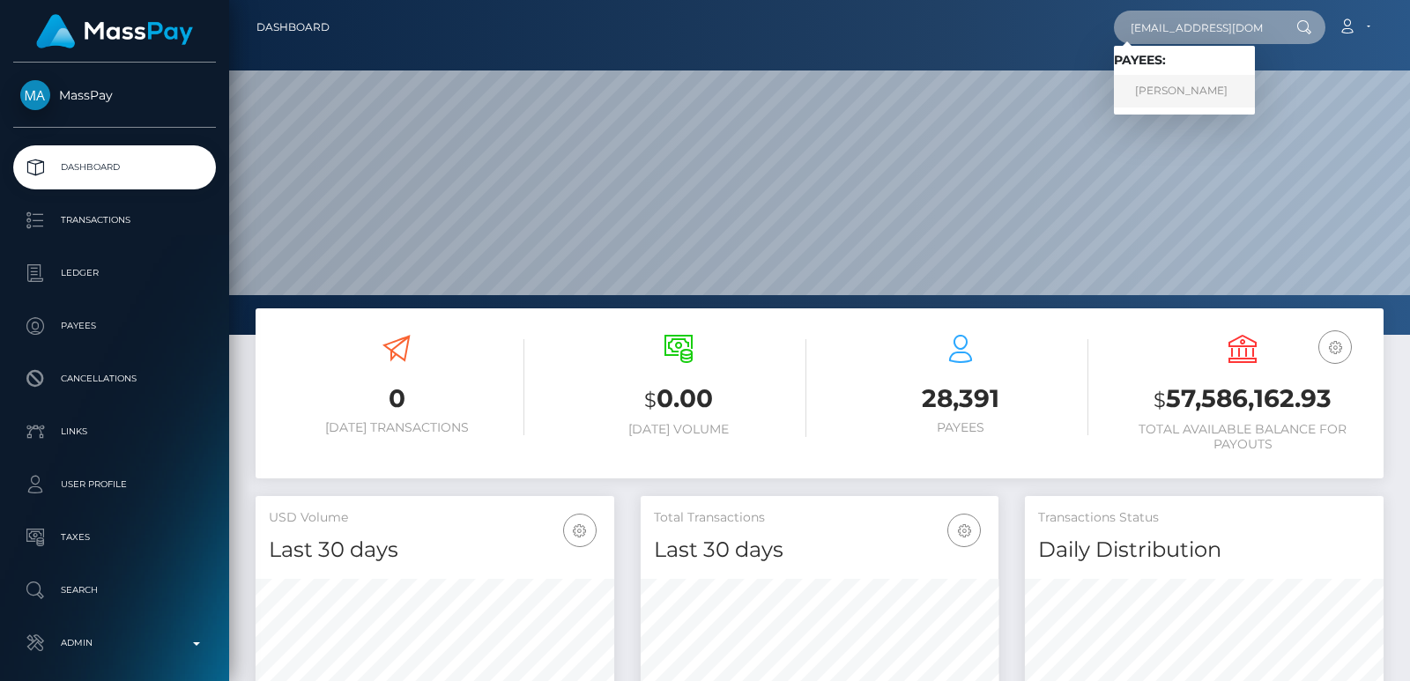
type input "[EMAIL_ADDRESS][DOMAIN_NAME]"
click at [1139, 91] on link "[PERSON_NAME]" at bounding box center [1184, 91] width 141 height 33
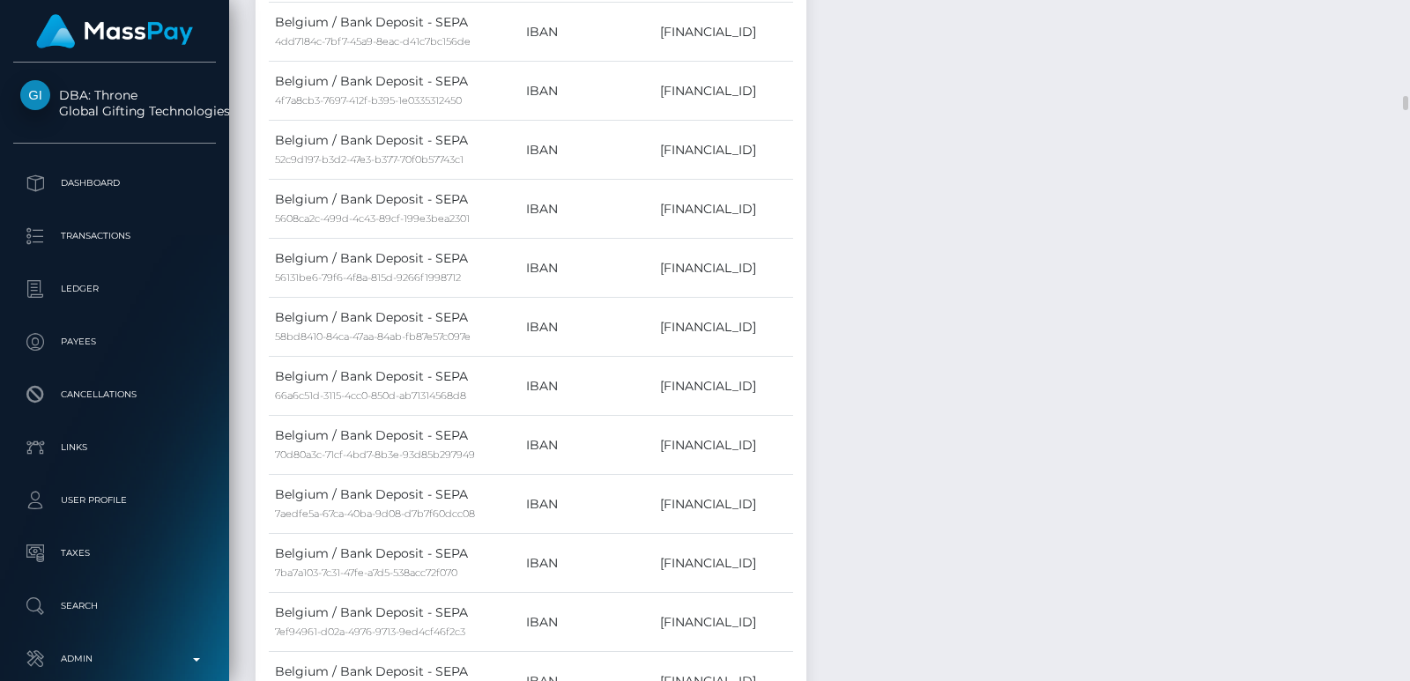
scroll to position [3410, 0]
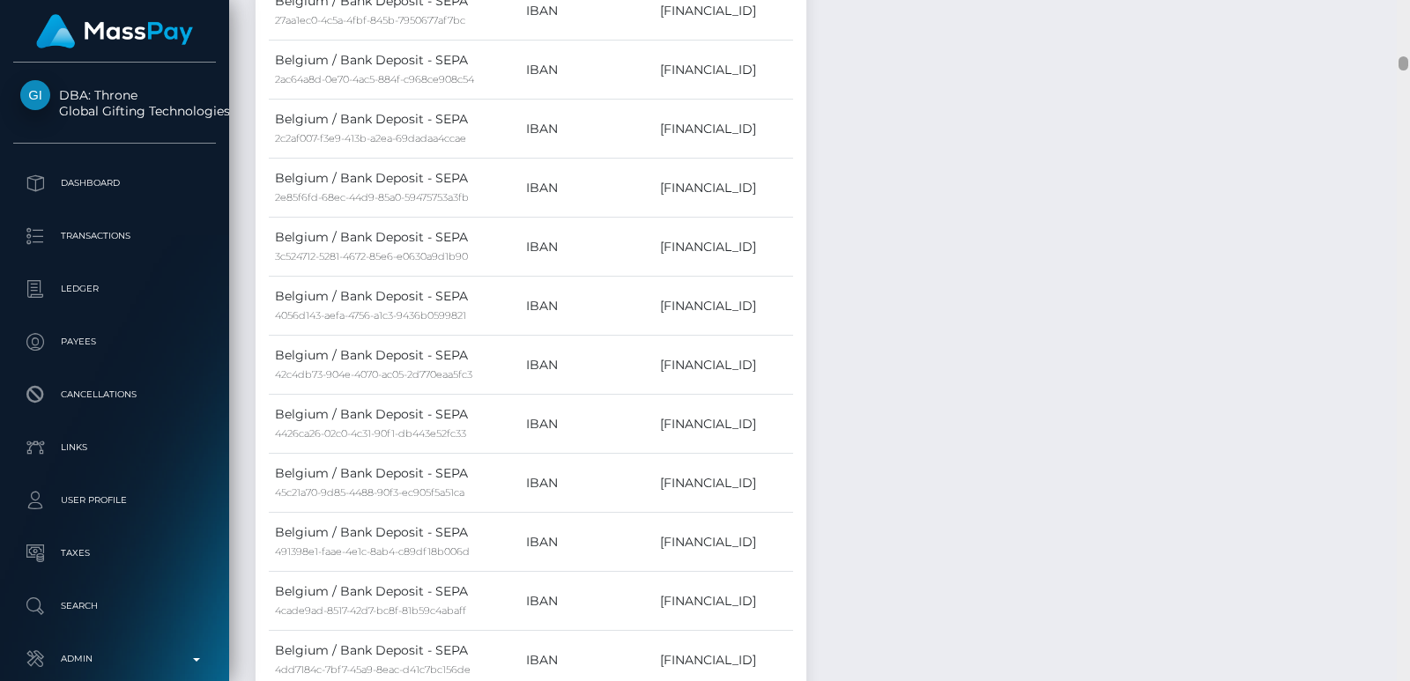
click at [1405, 48] on div at bounding box center [1403, 340] width 13 height 681
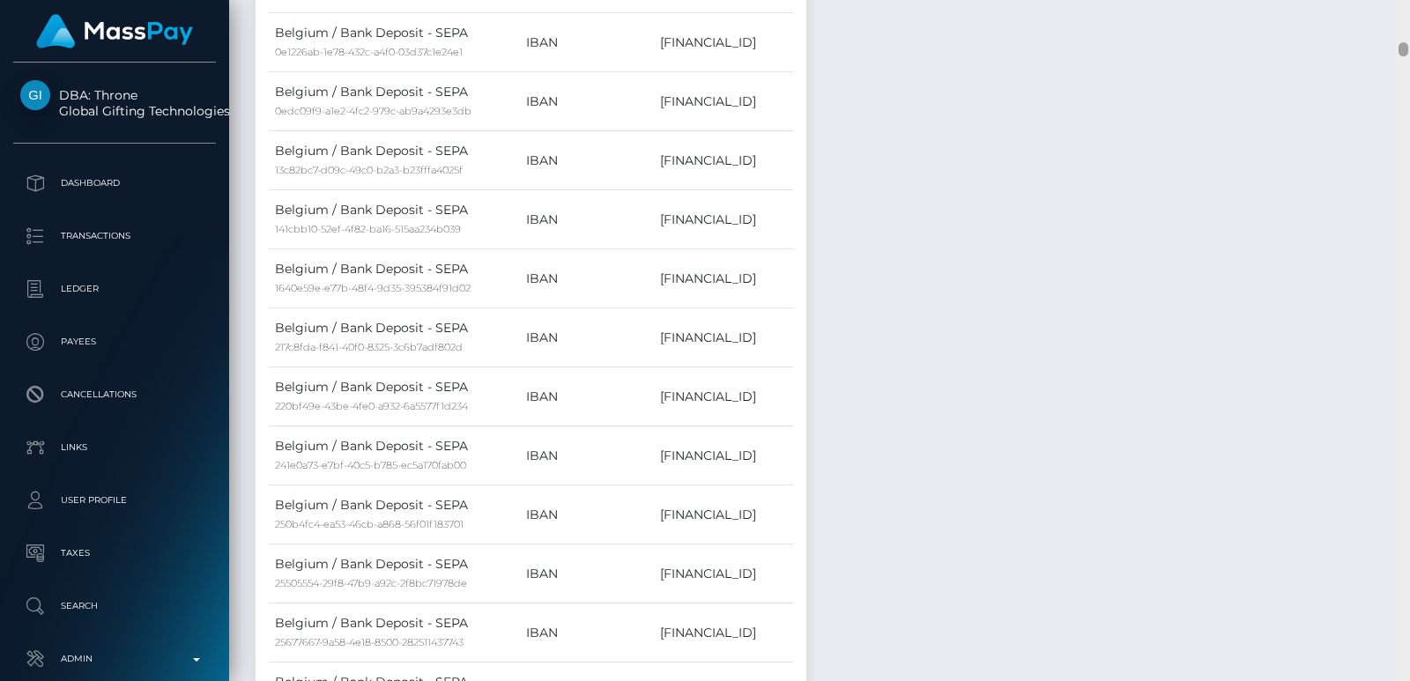
click at [1405, 48] on div at bounding box center [1403, 49] width 10 height 14
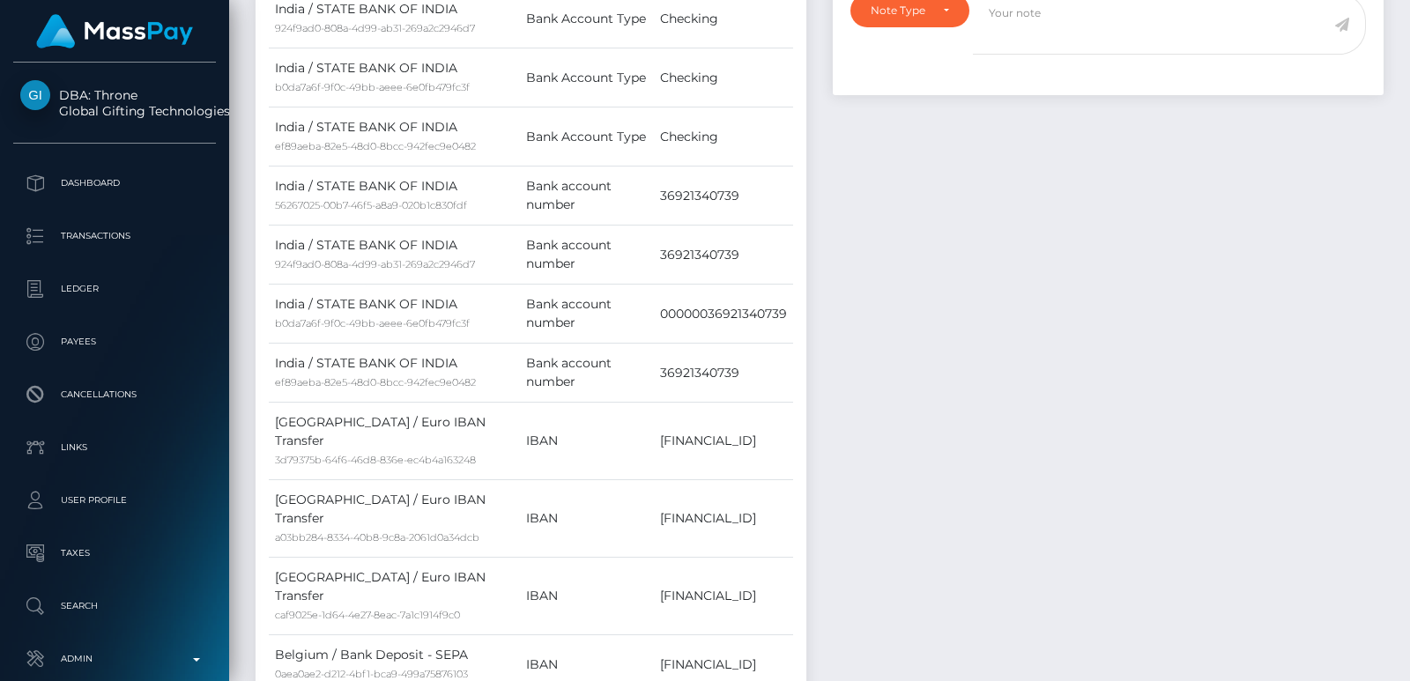
click at [1405, 22] on div at bounding box center [1403, 340] width 13 height 681
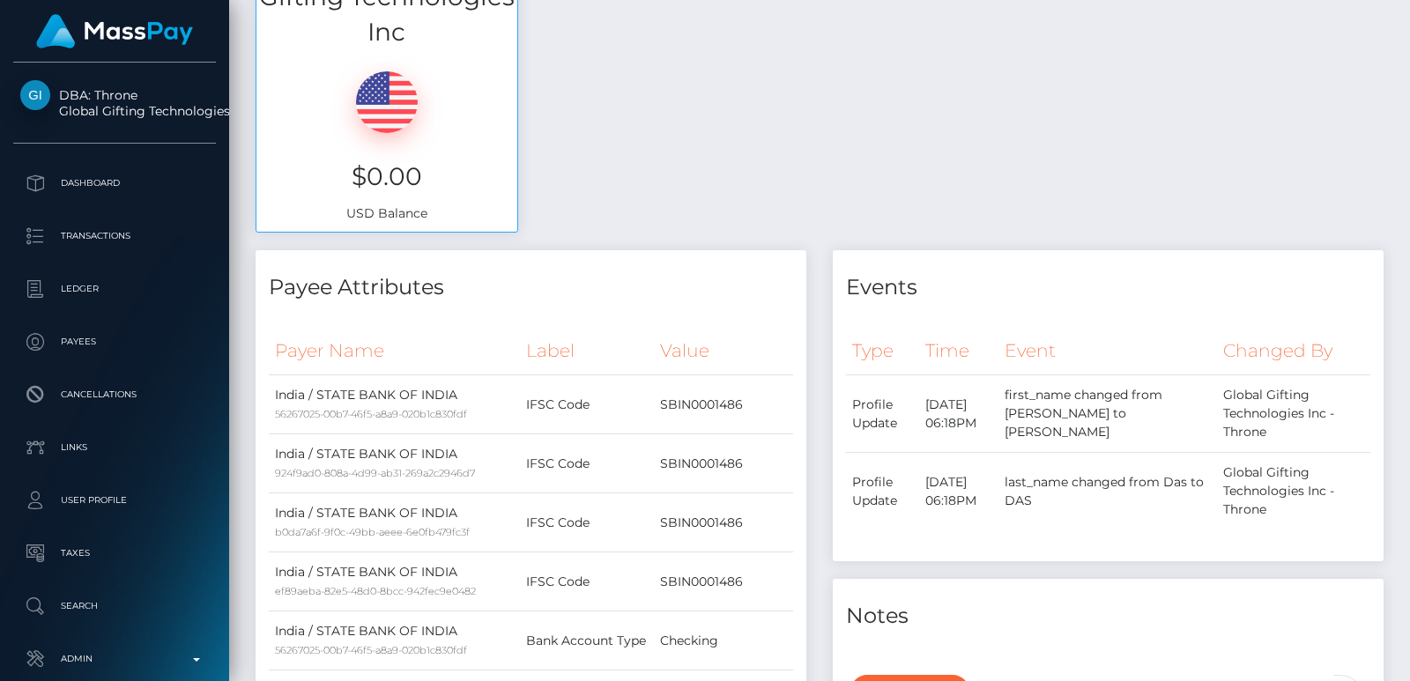
click at [1405, 22] on div at bounding box center [1403, 21] width 10 height 14
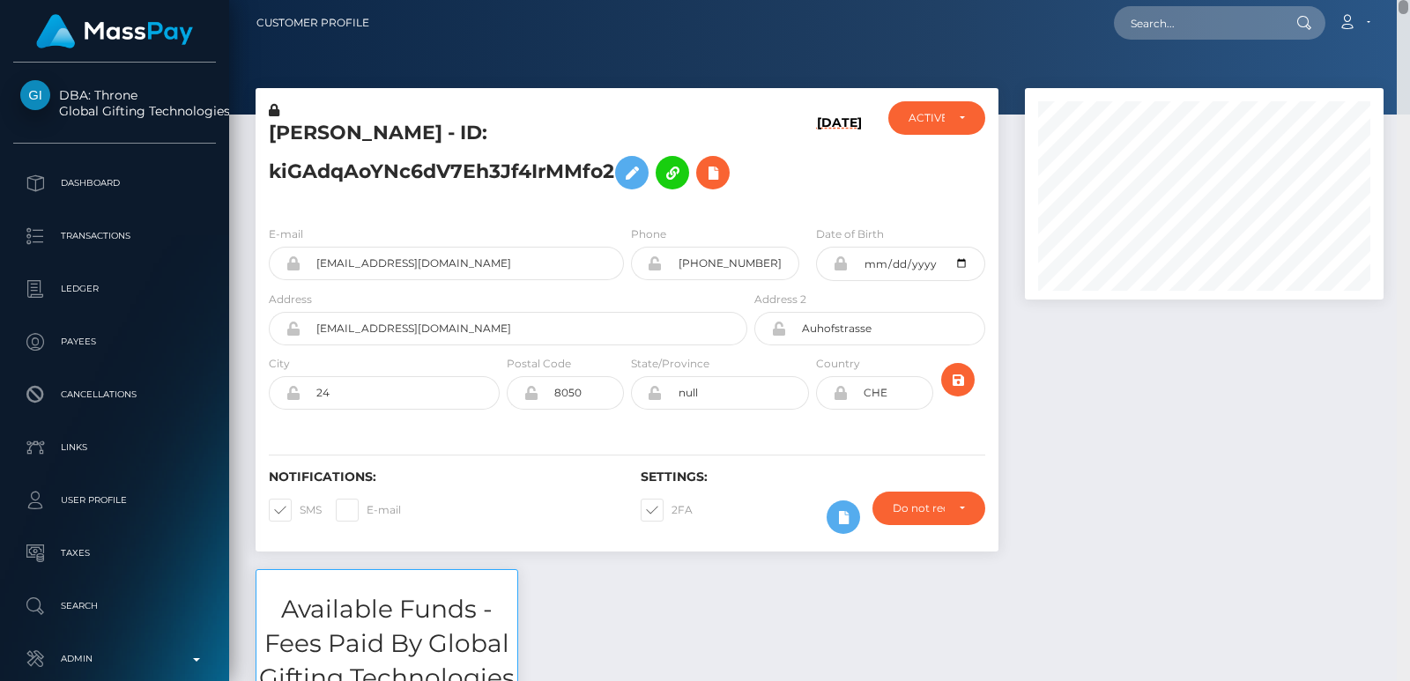
click at [1404, 6] on div "Customer Profile Loading... Loading..." at bounding box center [819, 340] width 1181 height 681
click at [1199, 23] on input "text" at bounding box center [1197, 22] width 166 height 33
paste input "photodirve@gmail.com"
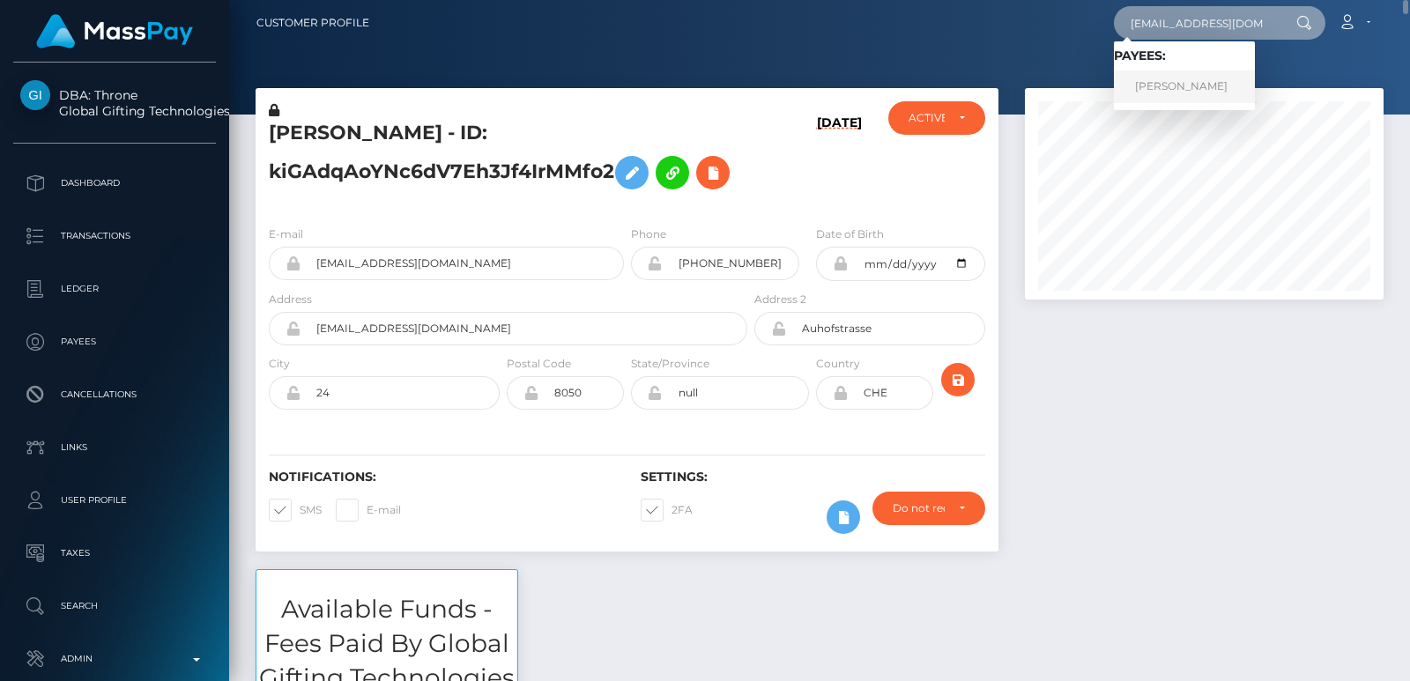
type input "photodirve@gmail.com"
click at [1172, 95] on link "USHNIK DAS" at bounding box center [1184, 86] width 141 height 33
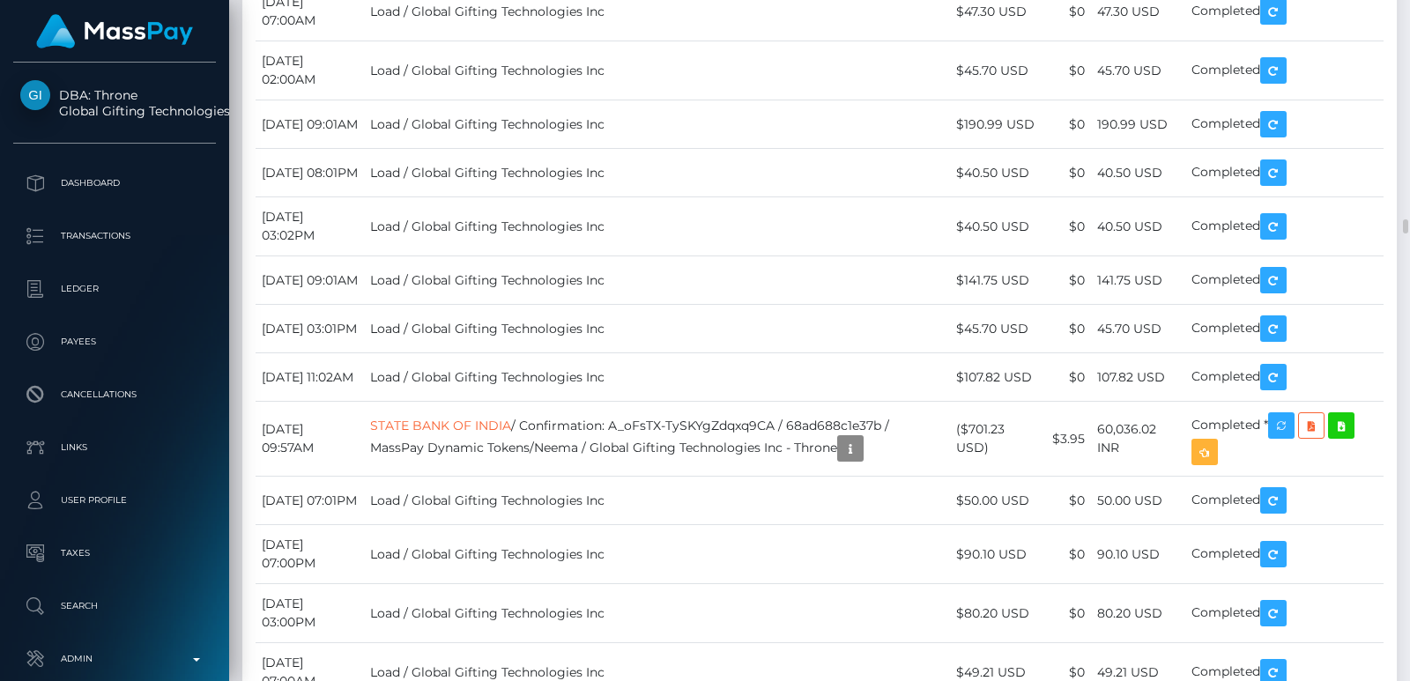
scroll to position [10627, 0]
